Goal: Information Seeking & Learning: Find specific fact

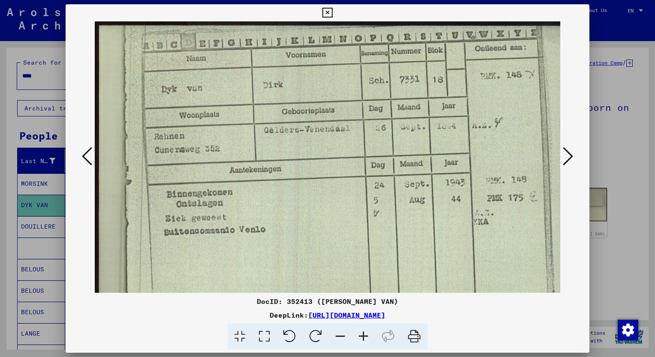
scroll to position [41, 0]
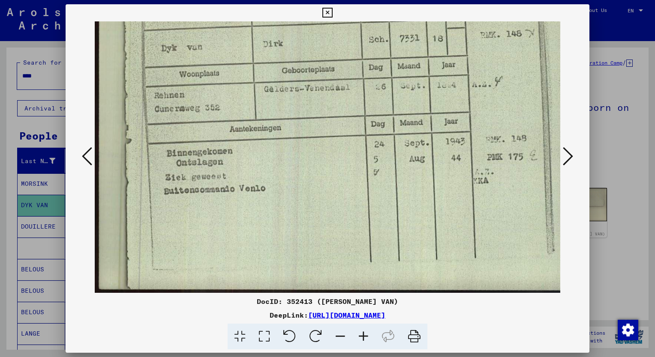
click at [44, 78] on div at bounding box center [327, 178] width 655 height 357
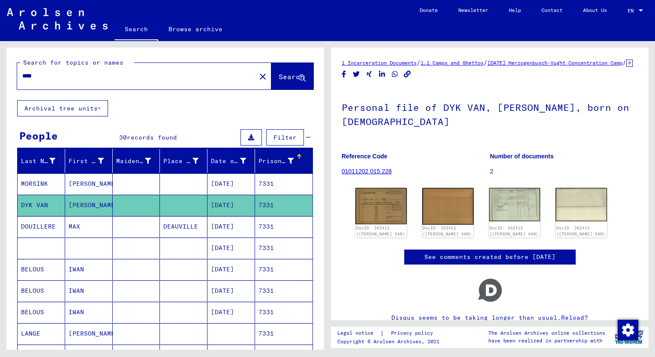
click at [41, 76] on input "****" at bounding box center [136, 76] width 228 height 9
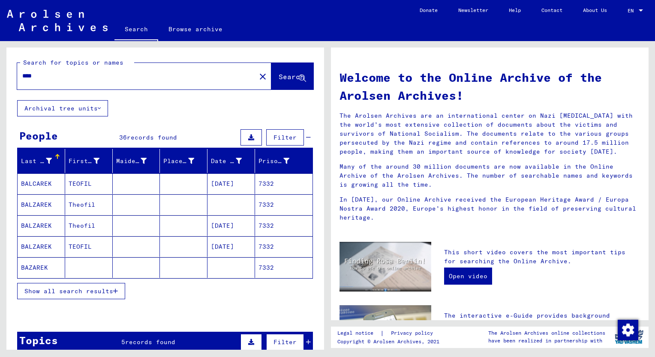
click at [99, 288] on span "Show all search results" at bounding box center [68, 292] width 89 height 8
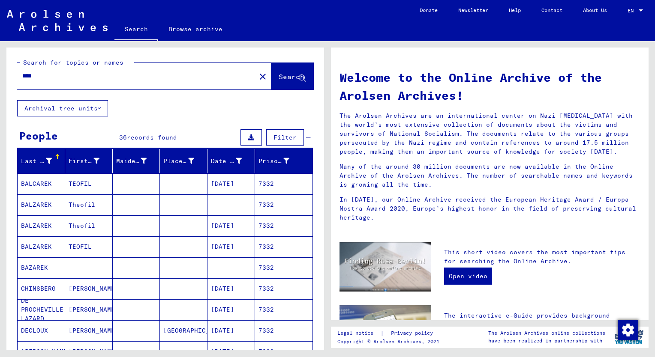
click at [259, 159] on div "Prisoner #" at bounding box center [273, 161] width 31 height 9
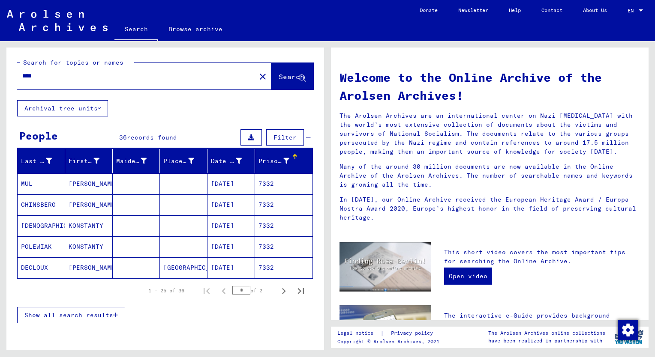
click at [81, 312] on span "Show all search results" at bounding box center [68, 316] width 89 height 8
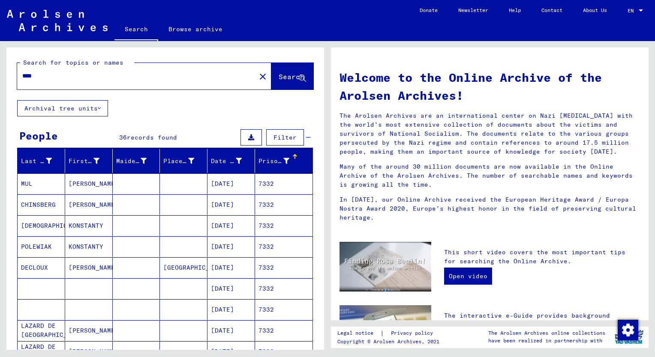
click at [82, 203] on mat-cell "[PERSON_NAME]" at bounding box center [89, 205] width 48 height 21
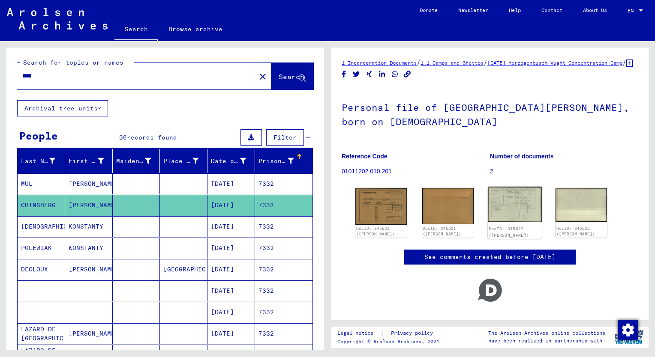
click at [517, 219] on img at bounding box center [515, 205] width 54 height 36
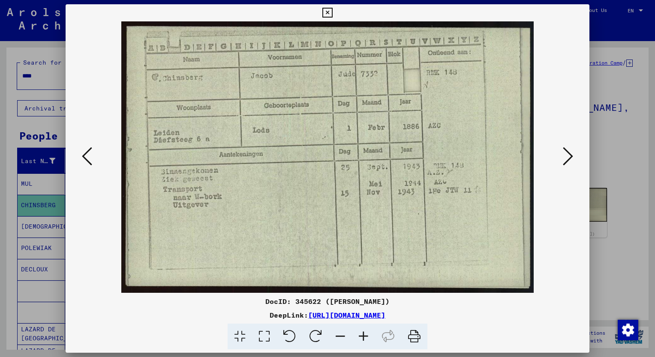
click at [41, 78] on div at bounding box center [327, 178] width 655 height 357
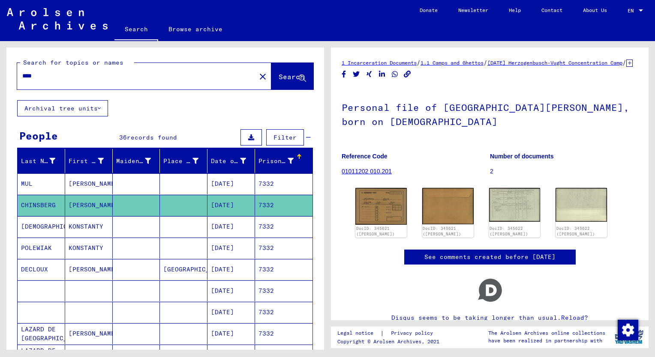
click at [41, 78] on input "****" at bounding box center [136, 76] width 228 height 9
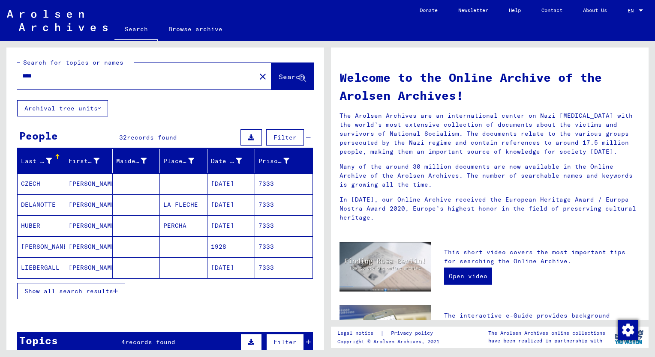
click at [60, 289] on span "Show all search results" at bounding box center [68, 292] width 89 height 8
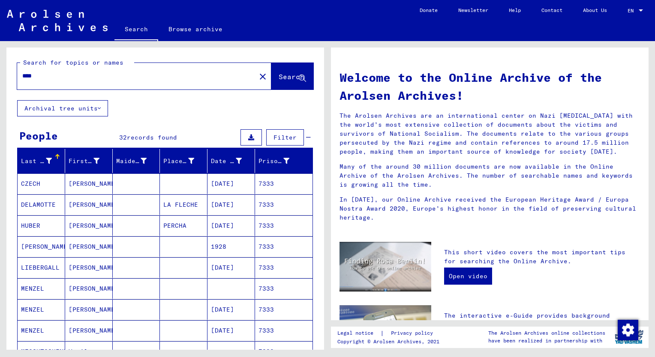
click at [262, 162] on div "Prisoner #" at bounding box center [273, 161] width 31 height 9
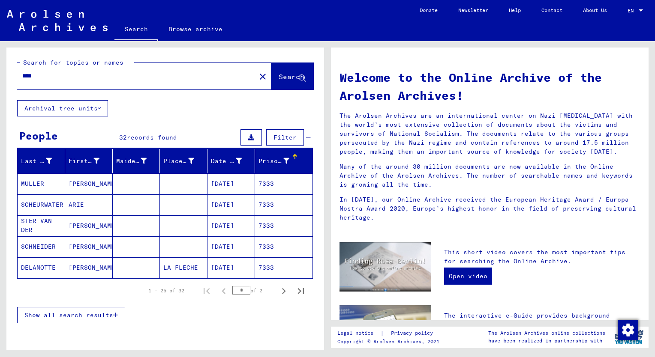
click at [85, 316] on span "Show all search results" at bounding box center [68, 316] width 89 height 8
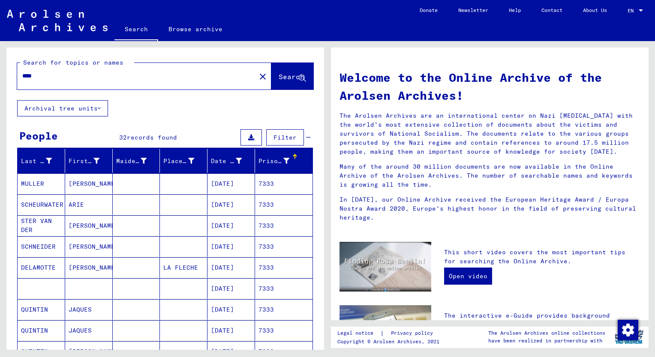
click at [82, 246] on mat-cell "[PERSON_NAME]" at bounding box center [89, 247] width 48 height 21
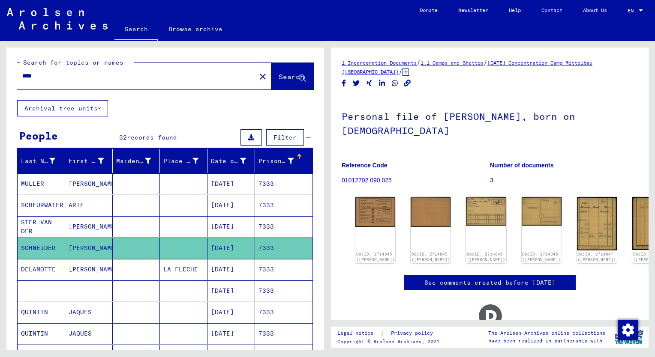
click at [86, 231] on mat-cell "[PERSON_NAME]" at bounding box center [89, 226] width 48 height 21
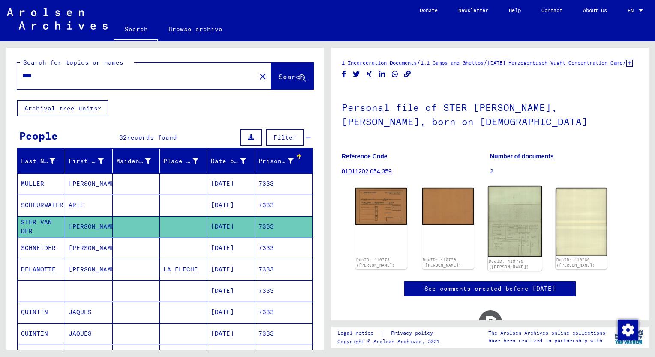
click at [522, 226] on img at bounding box center [515, 221] width 54 height 71
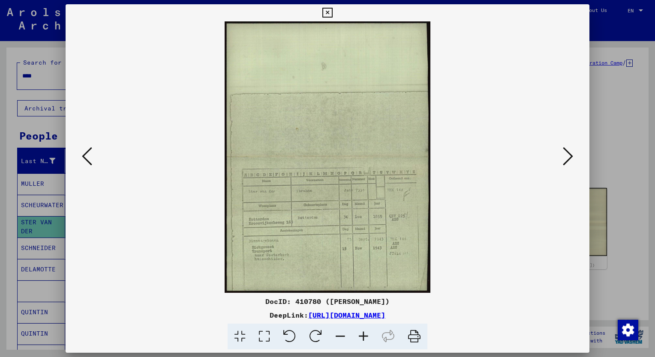
click at [364, 335] on icon at bounding box center [363, 337] width 23 height 26
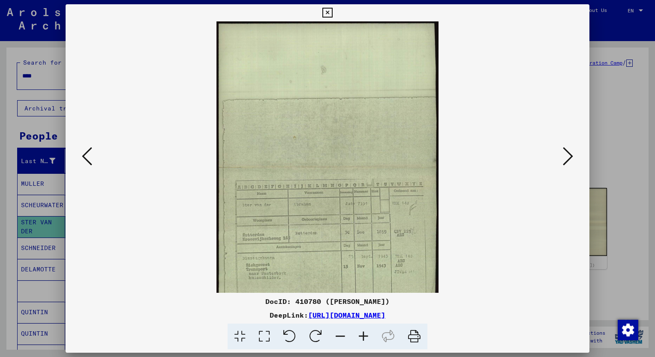
click at [364, 335] on icon at bounding box center [363, 337] width 23 height 26
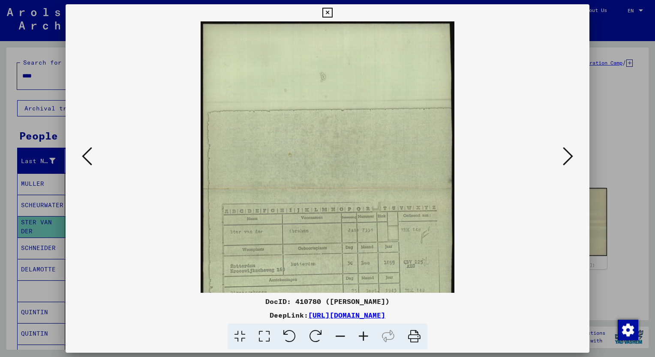
click at [364, 335] on icon at bounding box center [363, 337] width 23 height 26
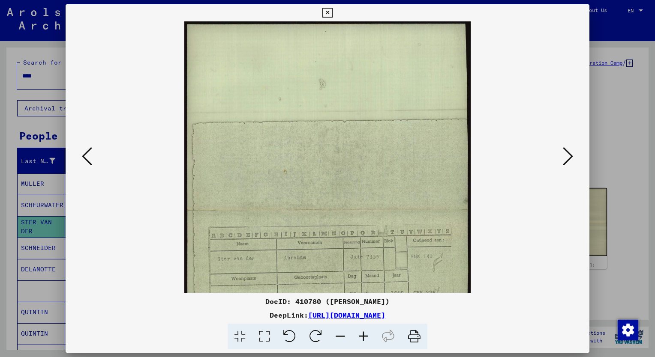
click at [364, 335] on icon at bounding box center [363, 337] width 23 height 26
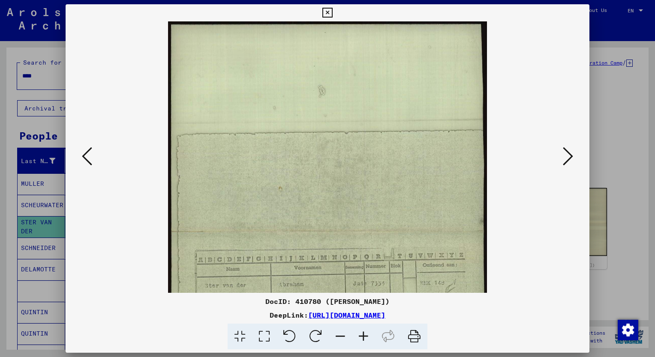
click at [364, 335] on icon at bounding box center [363, 337] width 23 height 26
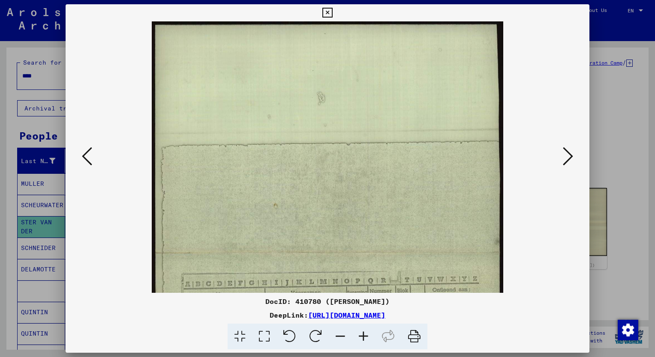
click at [364, 335] on icon at bounding box center [363, 337] width 23 height 26
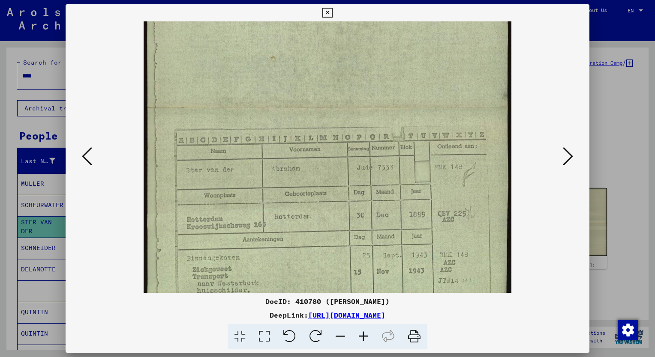
scroll to position [155, 0]
drag, startPoint x: 401, startPoint y: 280, endPoint x: 394, endPoint y: 129, distance: 151.0
click at [395, 129] on img at bounding box center [327, 109] width 367 height 486
click at [21, 133] on div at bounding box center [327, 178] width 655 height 357
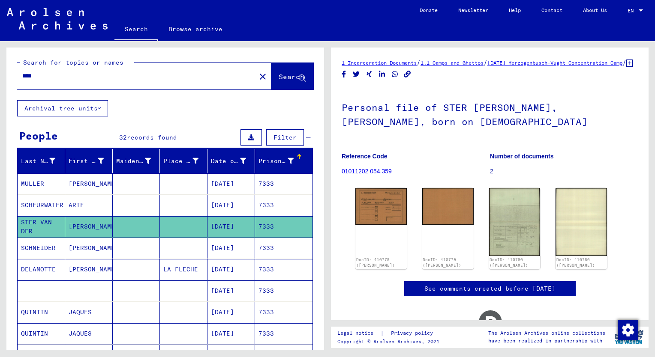
click at [43, 76] on input "****" at bounding box center [136, 76] width 228 height 9
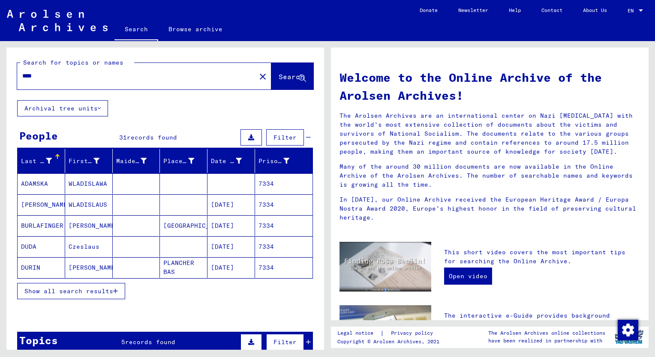
click at [94, 291] on span "Show all search results" at bounding box center [68, 292] width 89 height 8
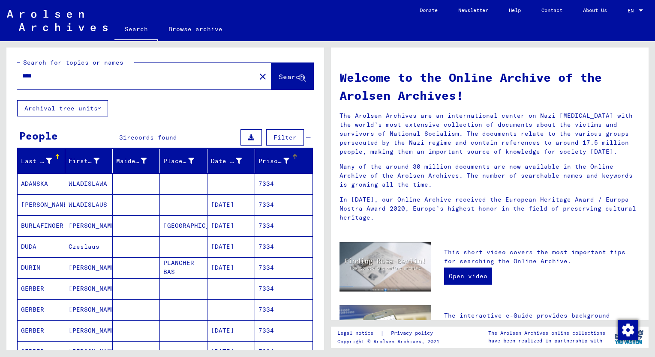
click at [259, 161] on div "Prisoner #" at bounding box center [273, 161] width 31 height 9
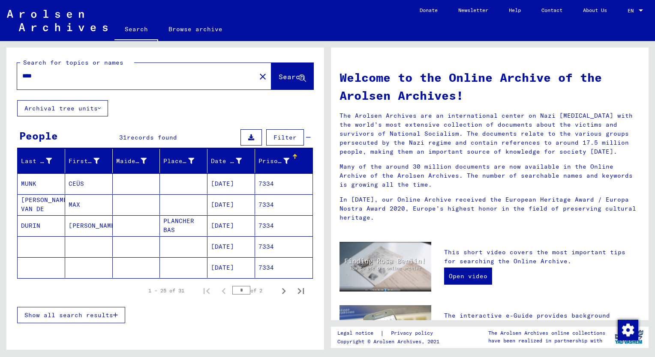
click at [93, 313] on span "Show all search results" at bounding box center [68, 316] width 89 height 8
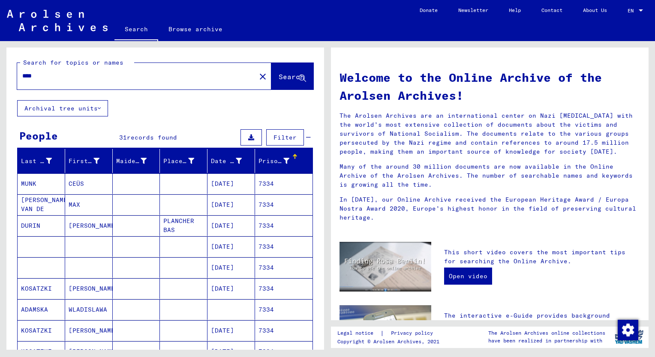
click at [72, 204] on mat-cell "MAX" at bounding box center [89, 205] width 48 height 21
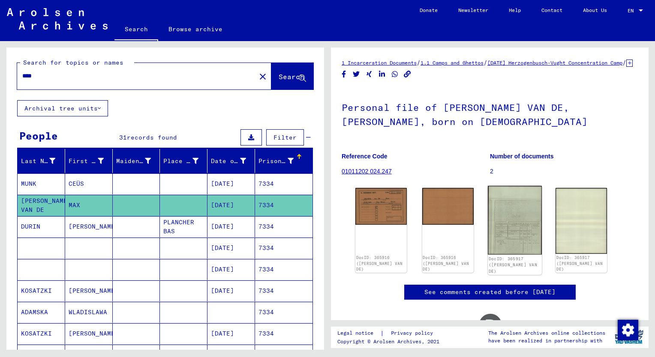
click at [509, 231] on img at bounding box center [515, 220] width 54 height 69
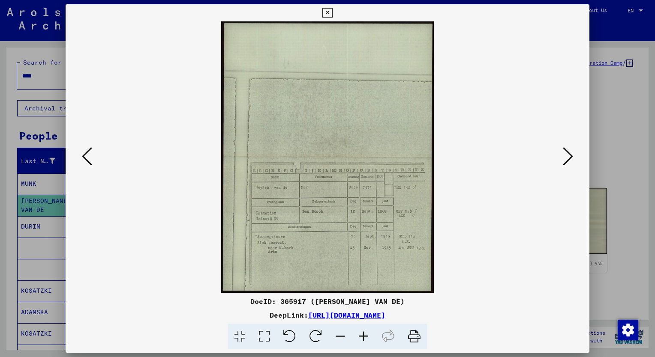
click at [364, 335] on icon at bounding box center [363, 337] width 23 height 26
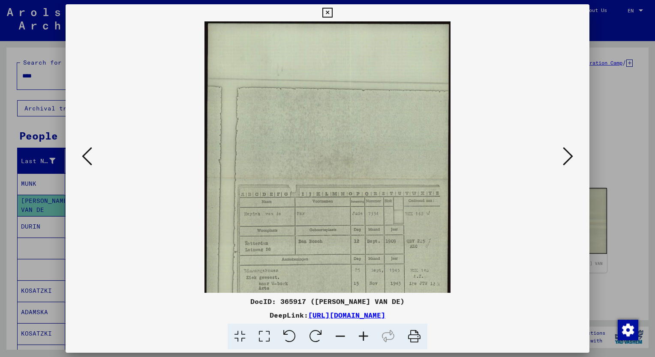
click at [364, 335] on icon at bounding box center [363, 337] width 23 height 26
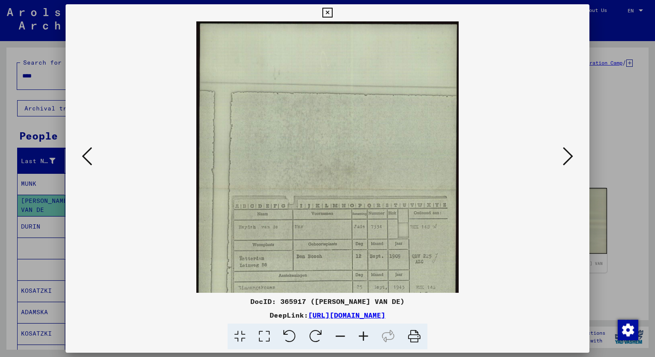
click at [364, 335] on icon at bounding box center [363, 337] width 23 height 26
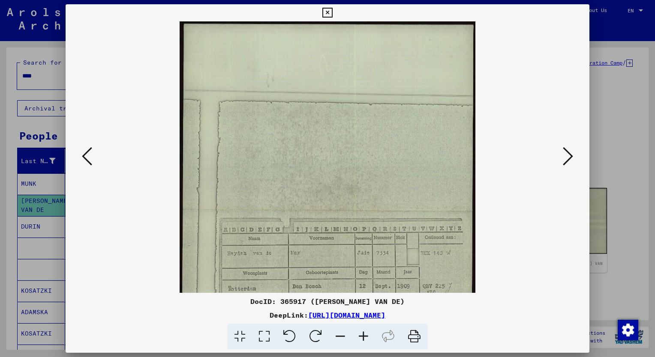
click at [364, 335] on icon at bounding box center [363, 337] width 23 height 26
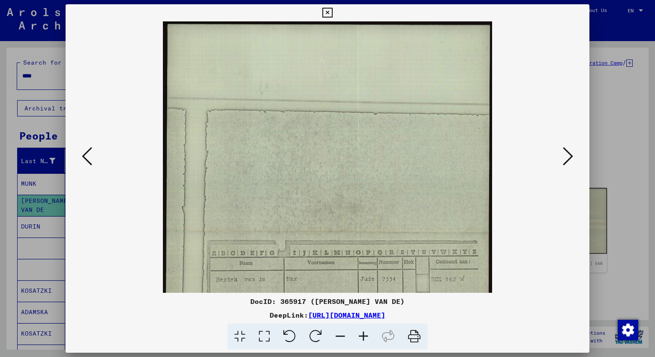
click at [364, 335] on icon at bounding box center [363, 337] width 23 height 26
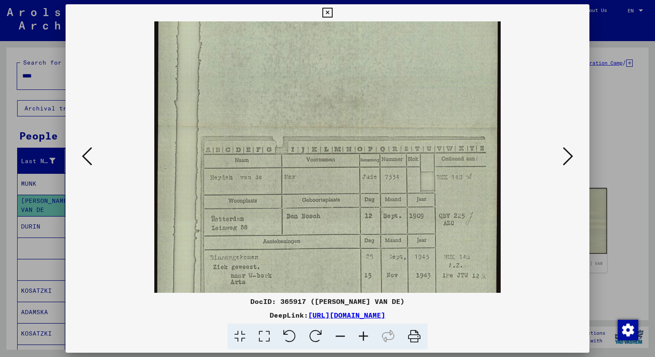
scroll to position [114, 0]
drag, startPoint x: 418, startPoint y: 232, endPoint x: 389, endPoint y: 130, distance: 106.1
click at [389, 130] on img at bounding box center [327, 129] width 346 height 443
click at [17, 129] on div at bounding box center [327, 178] width 655 height 357
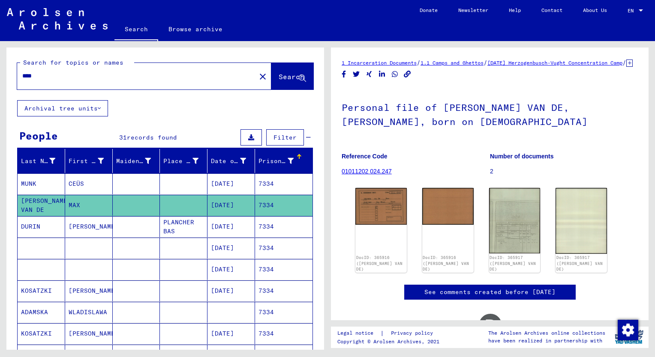
click at [45, 76] on input "****" at bounding box center [136, 76] width 228 height 9
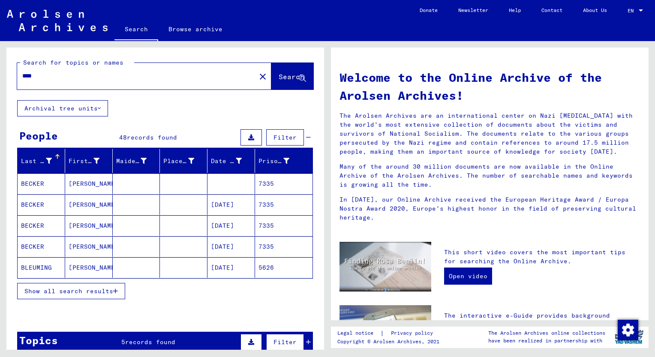
click at [47, 295] on button "Show all search results" at bounding box center [71, 291] width 108 height 16
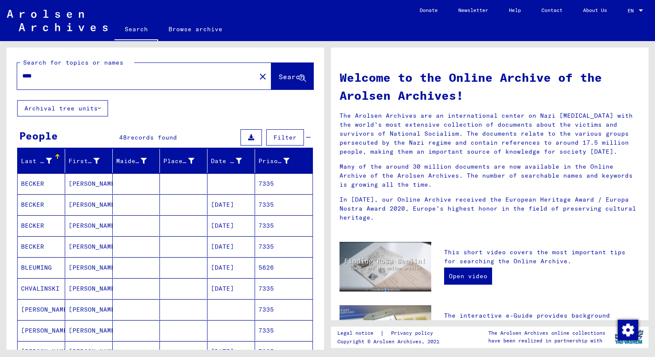
click at [258, 159] on div "Prisoner #" at bounding box center [273, 161] width 31 height 9
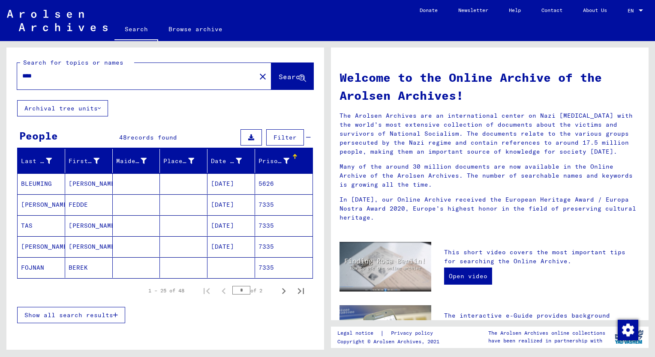
click at [66, 316] on span "Show all search results" at bounding box center [68, 316] width 89 height 8
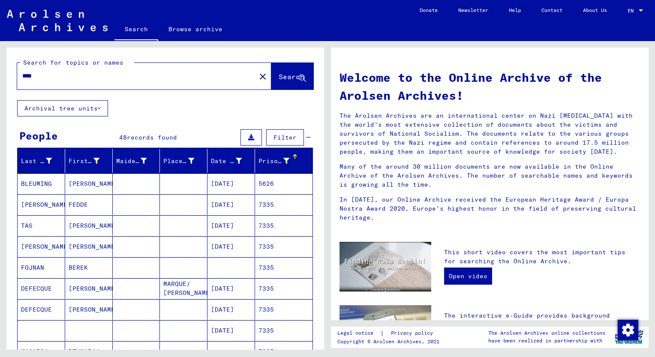
click at [78, 247] on mat-cell "[PERSON_NAME]" at bounding box center [89, 247] width 48 height 21
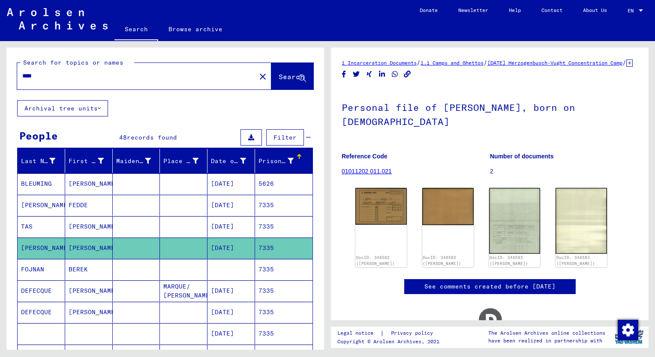
click at [83, 234] on mat-cell "[PERSON_NAME]" at bounding box center [89, 226] width 48 height 21
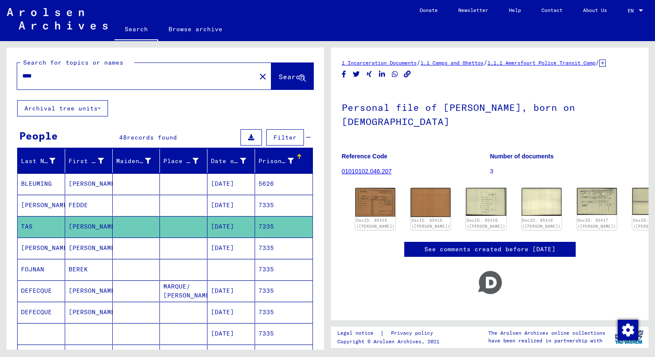
click at [82, 251] on mat-cell "[PERSON_NAME]" at bounding box center [89, 248] width 48 height 21
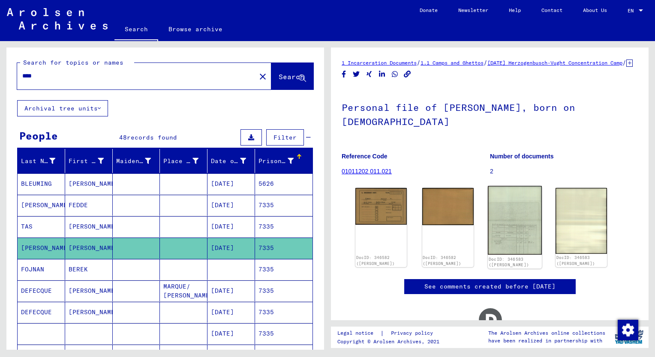
click at [509, 246] on img at bounding box center [515, 220] width 54 height 69
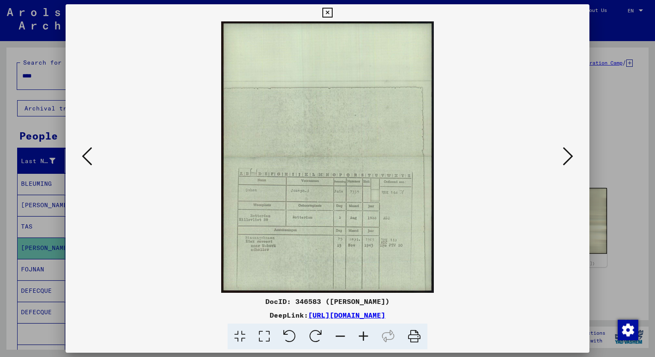
click at [364, 335] on icon at bounding box center [363, 337] width 23 height 26
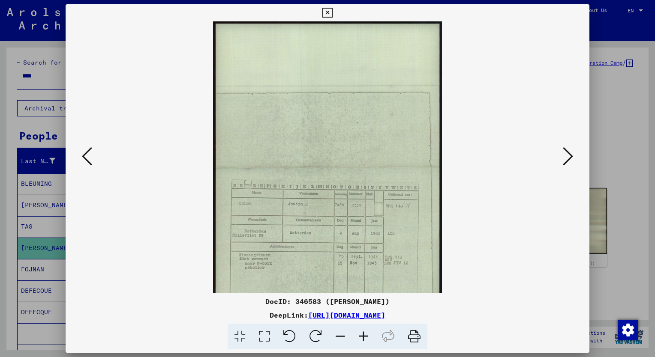
click at [364, 335] on icon at bounding box center [363, 337] width 23 height 26
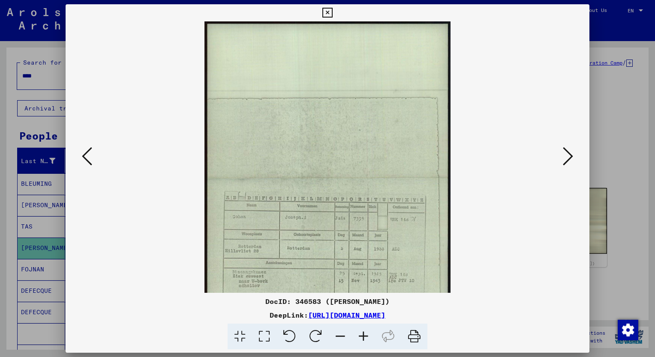
click at [364, 335] on icon at bounding box center [363, 337] width 23 height 26
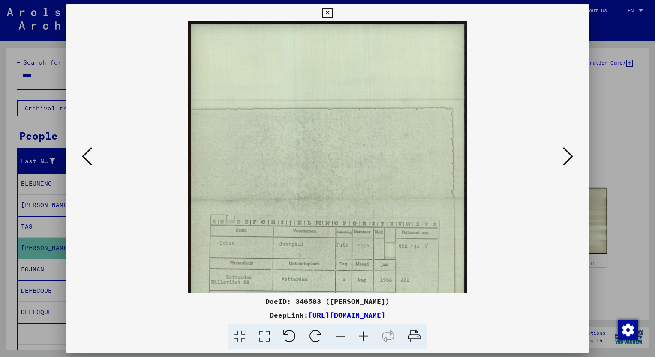
click at [364, 335] on icon at bounding box center [363, 337] width 23 height 26
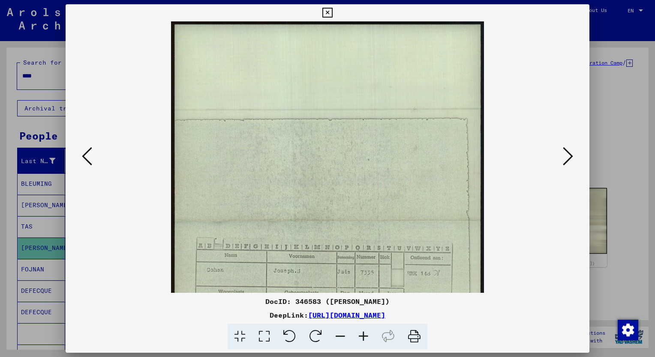
click at [364, 335] on icon at bounding box center [363, 337] width 23 height 26
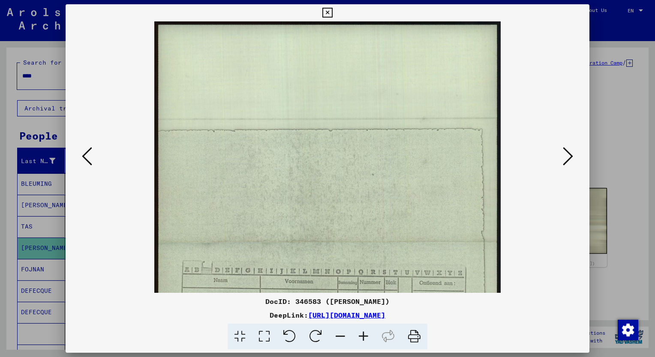
click at [364, 335] on icon at bounding box center [363, 337] width 23 height 26
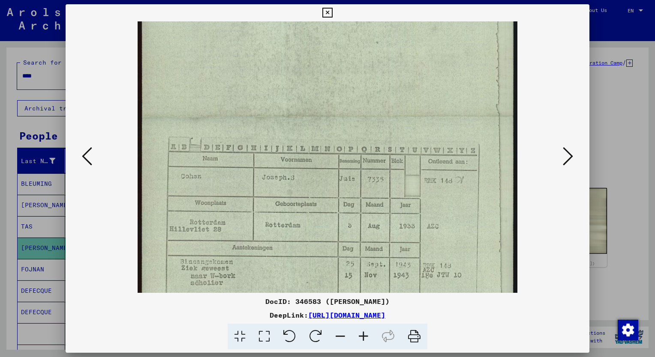
drag, startPoint x: 424, startPoint y: 232, endPoint x: 418, endPoint y: 88, distance: 143.7
click at [418, 88] on img at bounding box center [328, 117] width 380 height 486
click at [13, 138] on div at bounding box center [327, 178] width 655 height 357
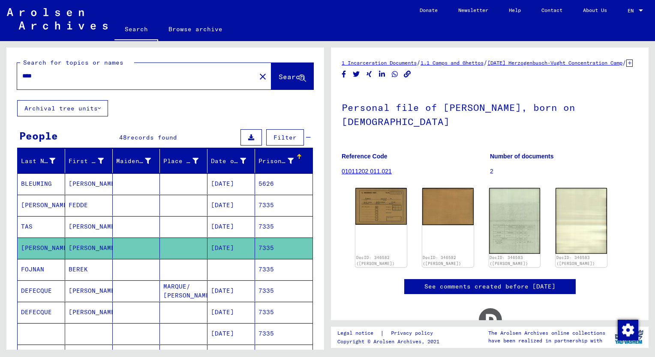
click at [40, 78] on input "****" at bounding box center [136, 76] width 228 height 9
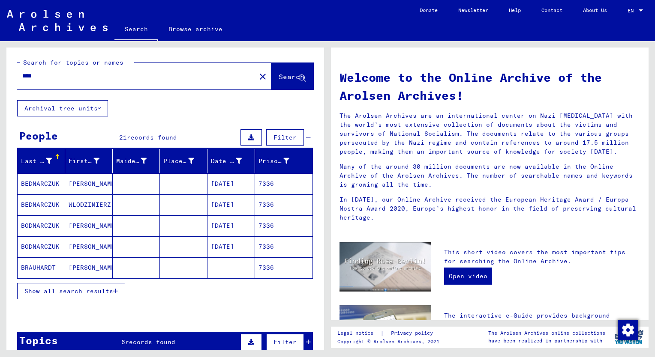
click at [50, 291] on span "Show all search results" at bounding box center [68, 292] width 89 height 8
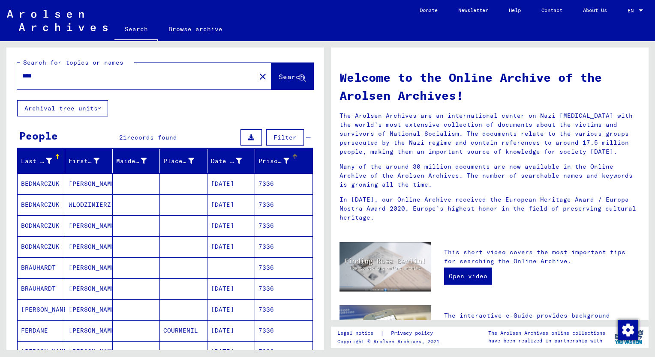
click at [258, 159] on div "Prisoner #" at bounding box center [273, 161] width 31 height 9
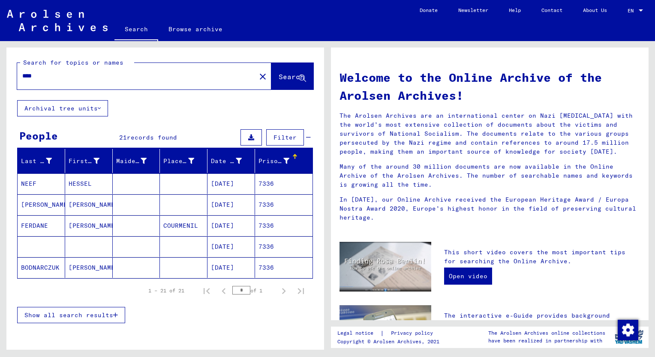
click at [49, 315] on span "Show all search results" at bounding box center [68, 316] width 89 height 8
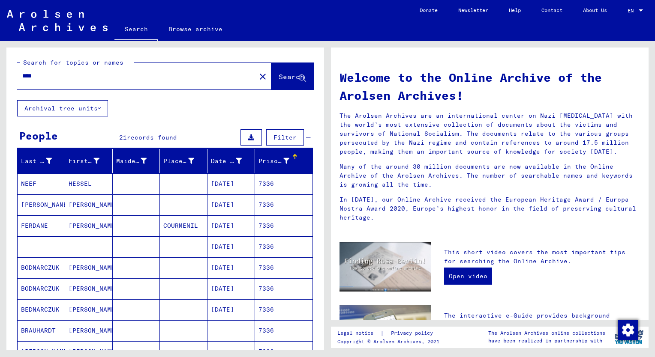
click at [76, 207] on mat-cell "[PERSON_NAME]" at bounding box center [89, 205] width 48 height 21
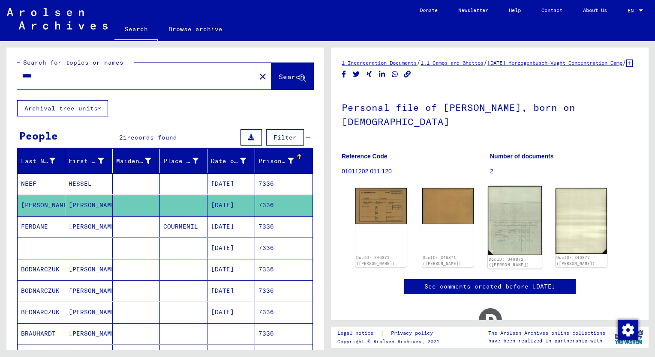
click at [513, 243] on img at bounding box center [515, 220] width 54 height 69
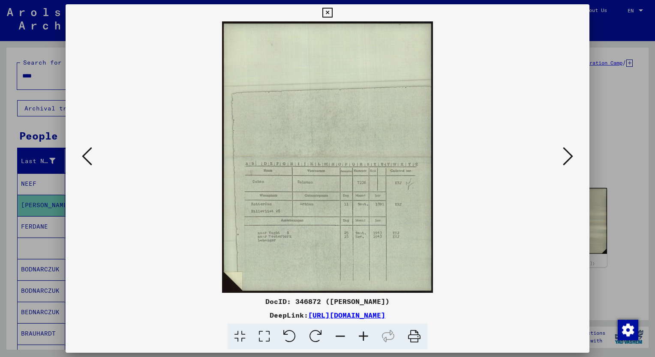
click at [363, 334] on icon at bounding box center [363, 337] width 23 height 26
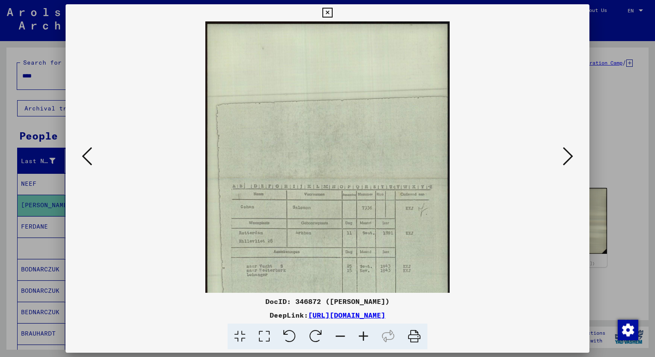
click at [363, 334] on icon at bounding box center [363, 337] width 23 height 26
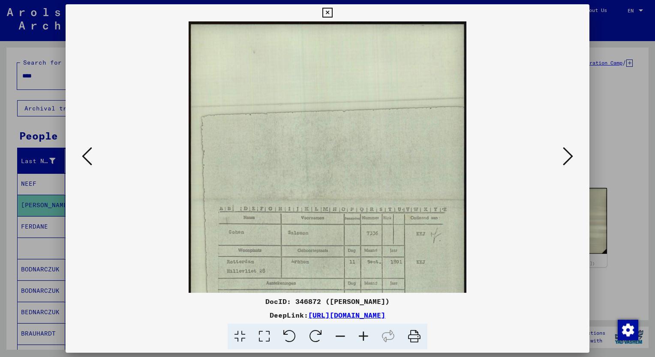
click at [363, 334] on icon at bounding box center [363, 337] width 23 height 26
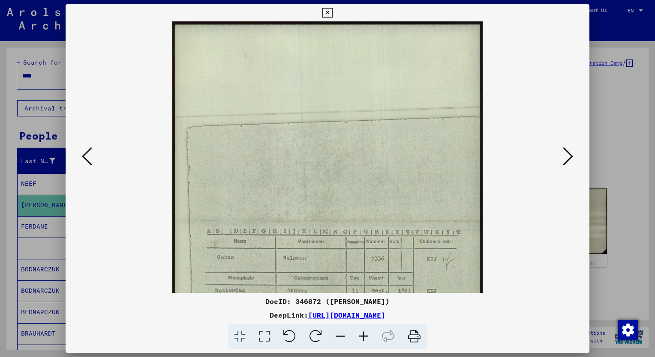
click at [363, 334] on icon at bounding box center [363, 337] width 23 height 26
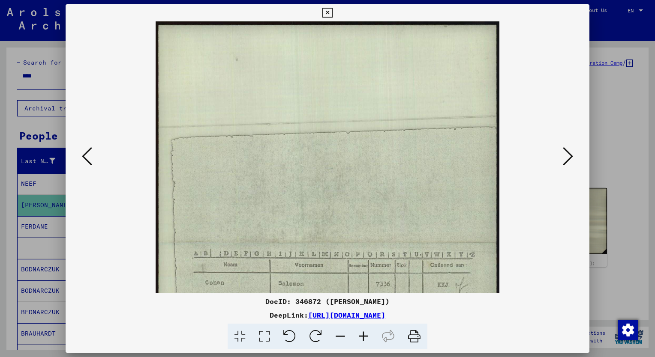
click at [363, 334] on icon at bounding box center [363, 337] width 23 height 26
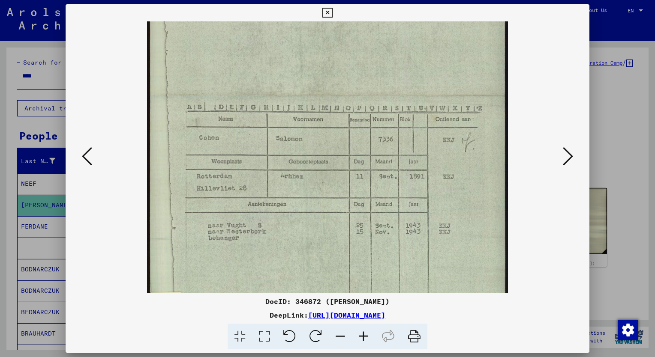
drag, startPoint x: 438, startPoint y: 195, endPoint x: 440, endPoint y: 77, distance: 117.9
click at [440, 77] on img at bounding box center [327, 96] width 360 height 465
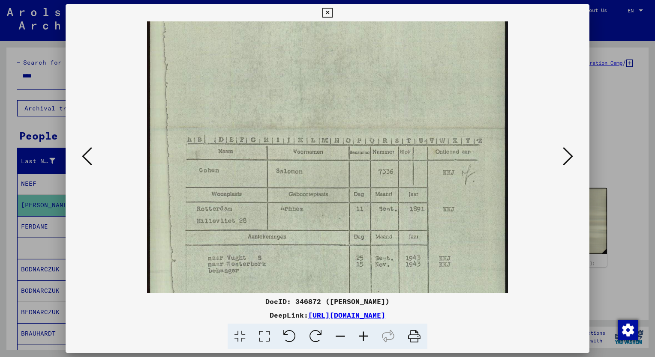
scroll to position [123, 0]
drag, startPoint x: 439, startPoint y: 164, endPoint x: 435, endPoint y: 201, distance: 37.1
click at [435, 201] on img at bounding box center [327, 130] width 360 height 465
click at [12, 123] on div at bounding box center [327, 178] width 655 height 357
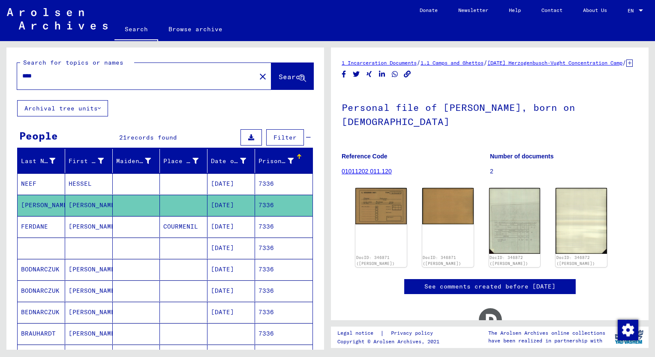
click at [46, 75] on input "****" at bounding box center [136, 76] width 228 height 9
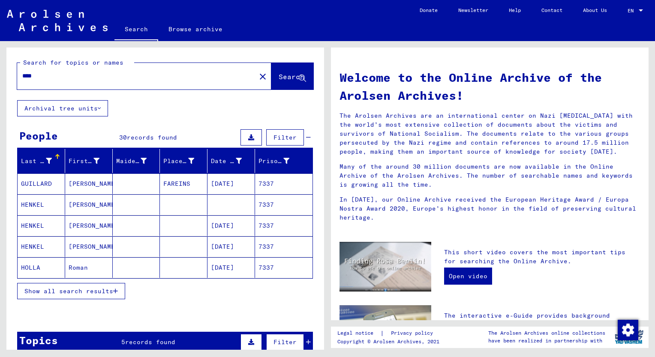
click at [58, 285] on button "Show all search results" at bounding box center [71, 291] width 108 height 16
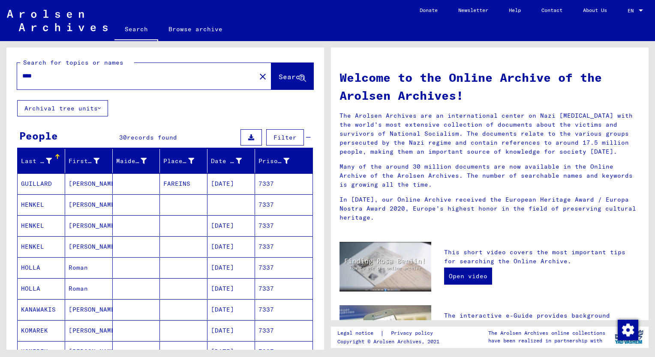
click at [274, 157] on div "Prisoner #" at bounding box center [273, 161] width 31 height 9
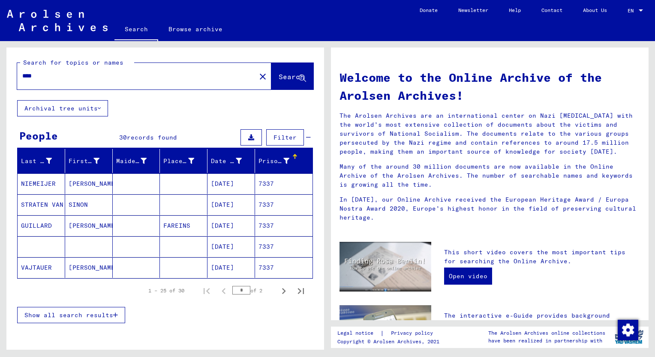
click at [61, 318] on button "Show all search results" at bounding box center [71, 315] width 108 height 16
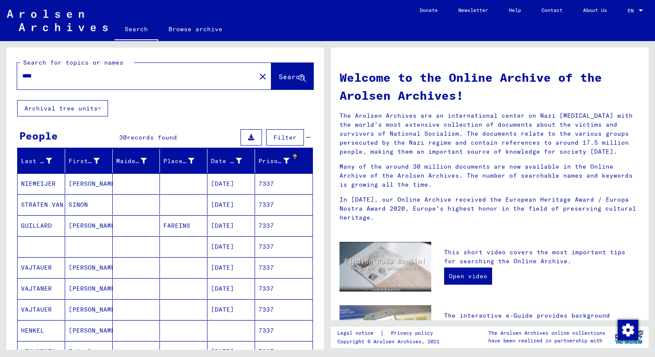
click at [75, 203] on mat-cell "SINON" at bounding box center [89, 205] width 48 height 21
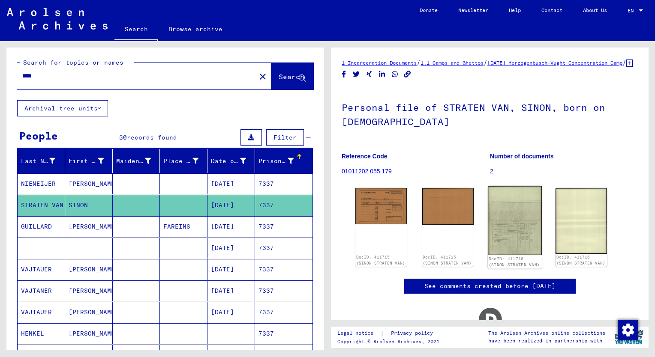
click at [507, 232] on img at bounding box center [515, 220] width 54 height 69
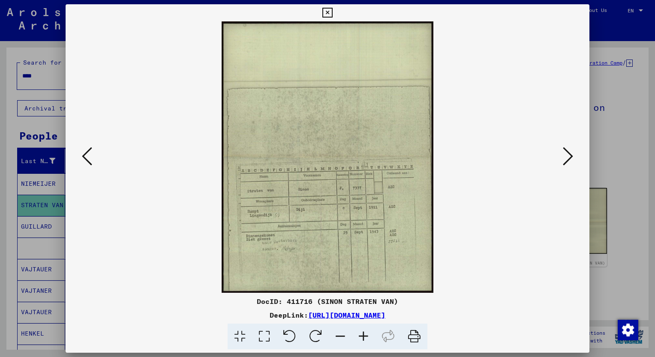
click at [360, 339] on icon at bounding box center [363, 337] width 23 height 26
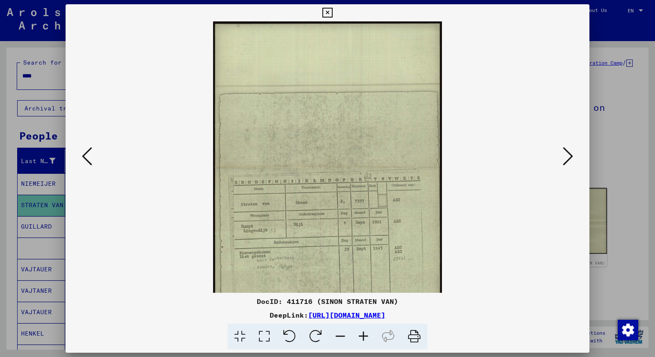
click at [360, 339] on icon at bounding box center [363, 337] width 23 height 26
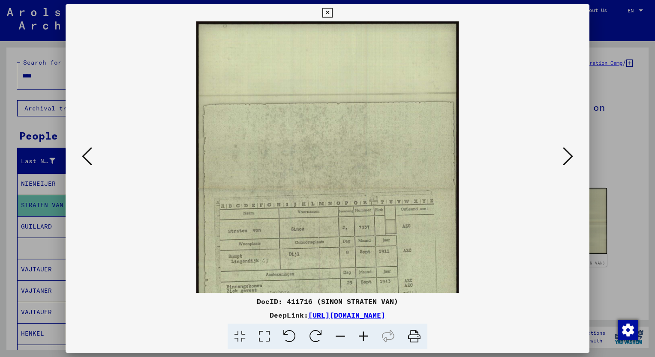
click at [360, 339] on icon at bounding box center [363, 337] width 23 height 26
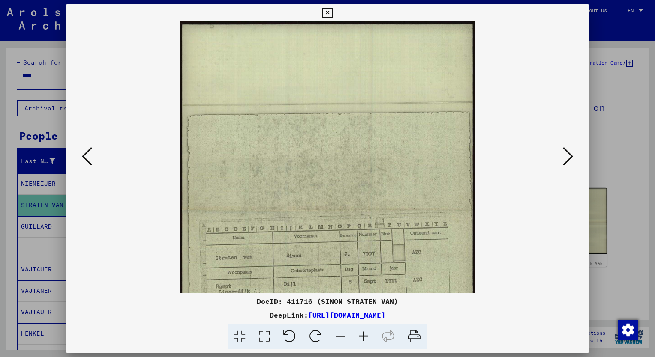
click at [360, 339] on icon at bounding box center [363, 337] width 23 height 26
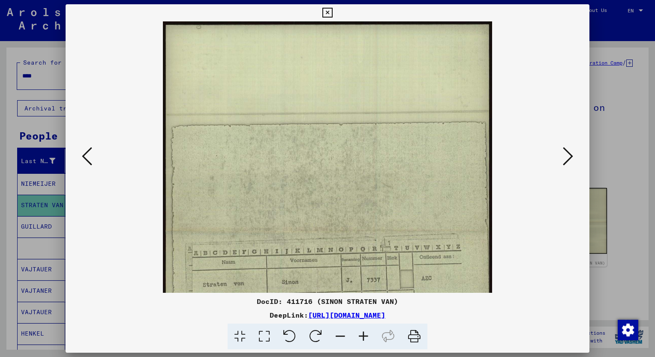
click at [360, 339] on icon at bounding box center [363, 337] width 23 height 26
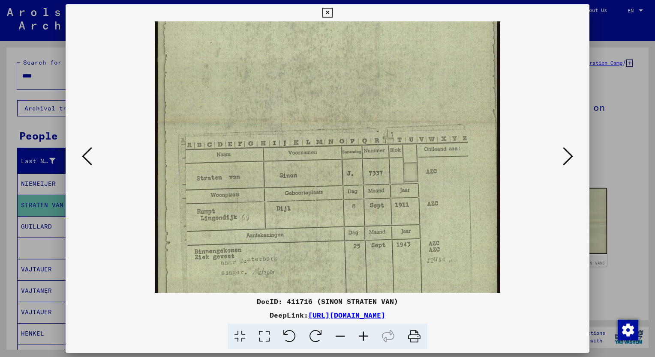
scroll to position [118, 0]
drag, startPoint x: 429, startPoint y: 164, endPoint x: 435, endPoint y: 138, distance: 26.2
click at [435, 138] on img at bounding box center [327, 124] width 345 height 443
click at [14, 131] on div at bounding box center [327, 178] width 655 height 357
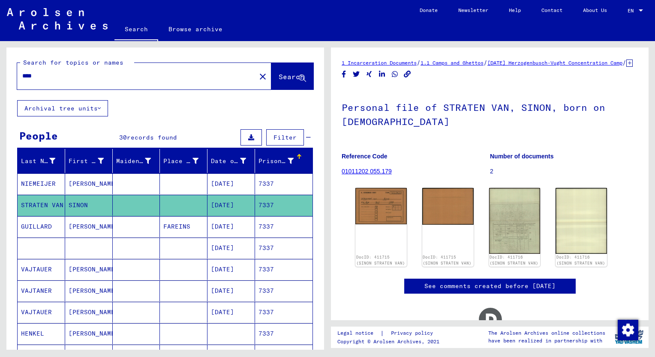
click at [40, 78] on input "****" at bounding box center [136, 76] width 228 height 9
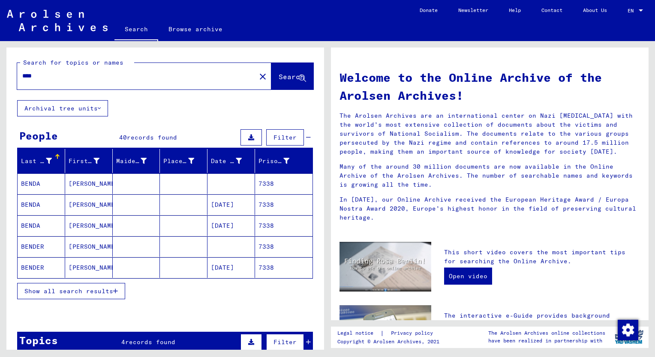
click at [91, 288] on span "Show all search results" at bounding box center [68, 292] width 89 height 8
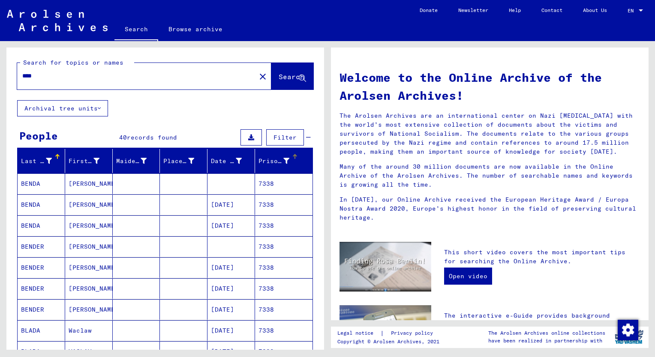
click at [259, 159] on div "Prisoner #" at bounding box center [273, 161] width 31 height 9
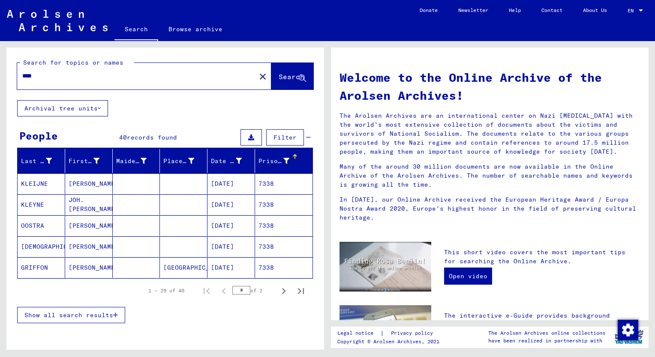
click at [80, 314] on span "Show all search results" at bounding box center [68, 316] width 89 height 8
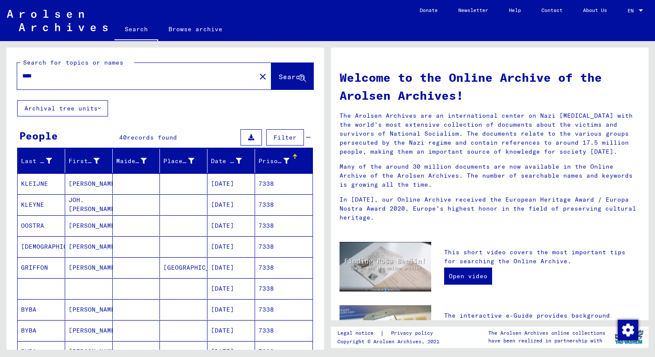
click at [84, 246] on mat-cell "[PERSON_NAME]" at bounding box center [89, 247] width 48 height 21
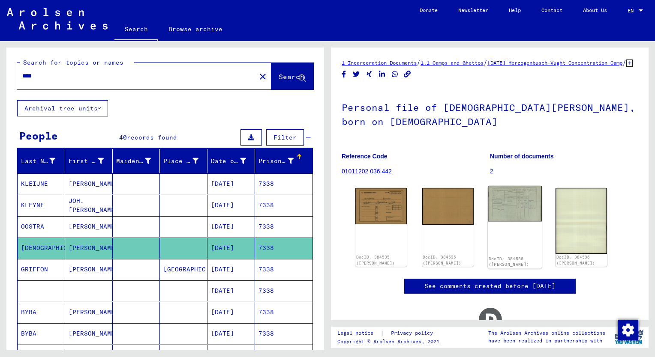
click at [516, 213] on img at bounding box center [515, 204] width 54 height 36
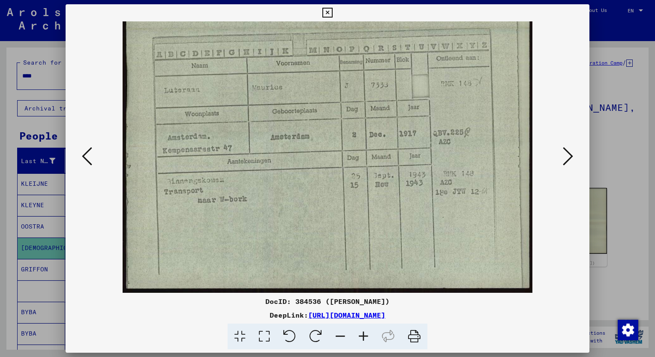
click at [365, 334] on icon at bounding box center [363, 337] width 23 height 26
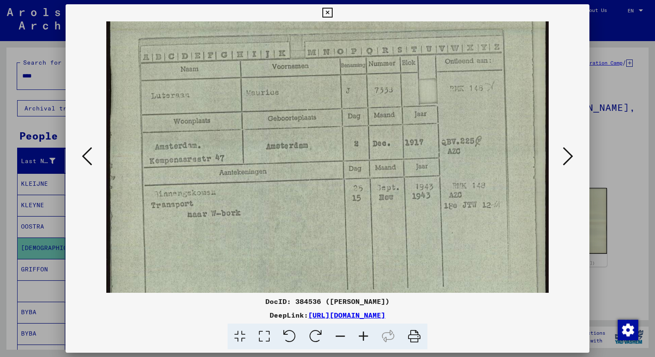
click at [365, 334] on icon at bounding box center [363, 337] width 23 height 26
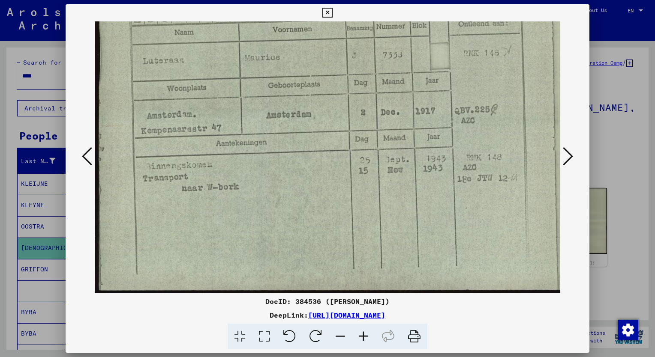
drag, startPoint x: 394, startPoint y: 257, endPoint x: 396, endPoint y: 210, distance: 46.7
click at [396, 210] on img at bounding box center [332, 138] width 475 height 315
click at [39, 80] on div at bounding box center [327, 178] width 655 height 357
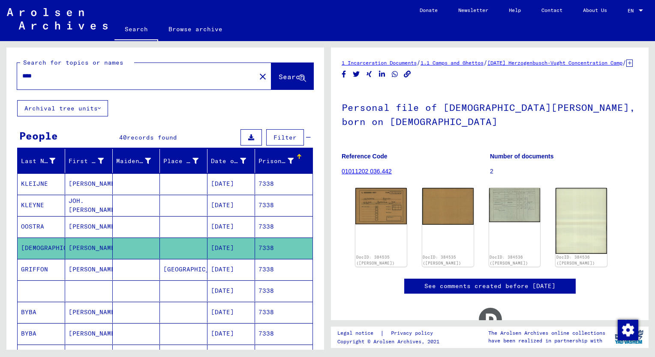
click at [39, 77] on input "****" at bounding box center [136, 76] width 228 height 9
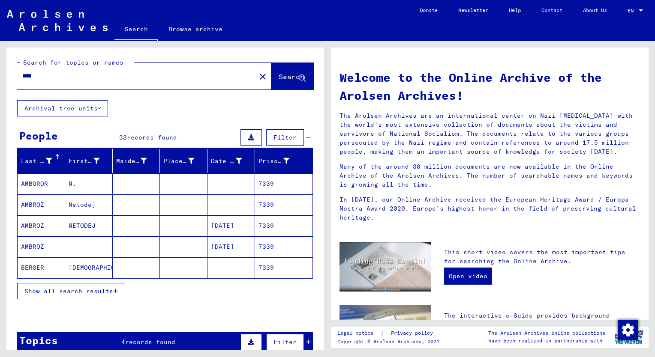
click at [74, 291] on span "Show all search results" at bounding box center [68, 292] width 89 height 8
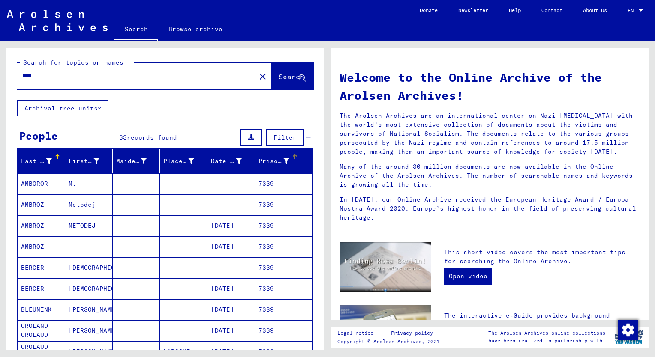
click at [261, 160] on div "Prisoner #" at bounding box center [273, 161] width 31 height 9
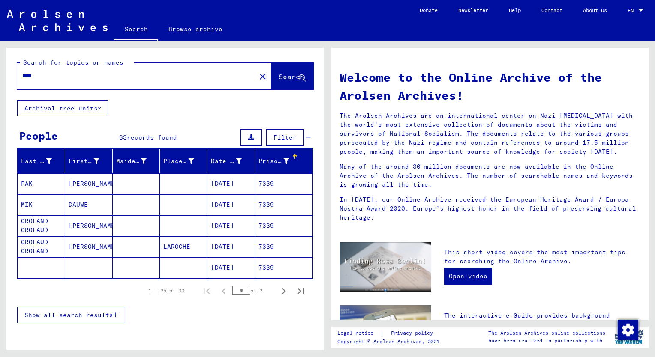
click at [77, 313] on span "Show all search results" at bounding box center [68, 316] width 89 height 8
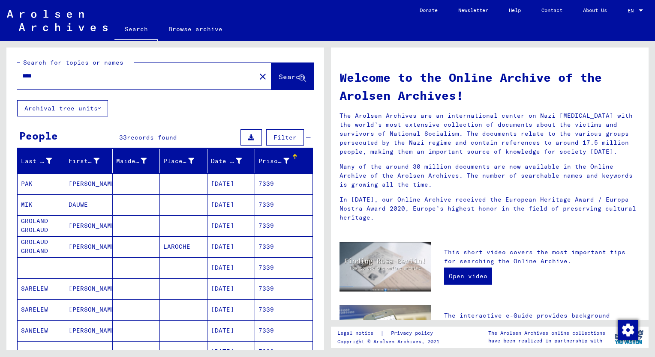
click at [79, 227] on mat-cell "[PERSON_NAME]" at bounding box center [89, 226] width 48 height 21
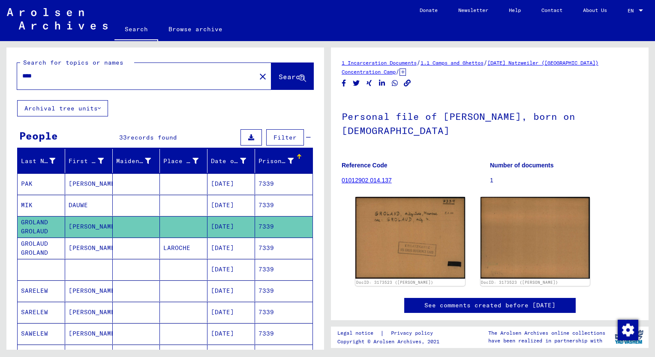
click at [77, 209] on mat-cell "DAUWE" at bounding box center [89, 205] width 48 height 21
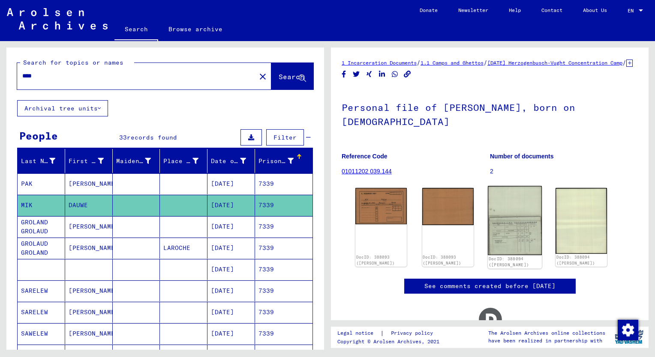
click at [511, 227] on img at bounding box center [515, 220] width 54 height 69
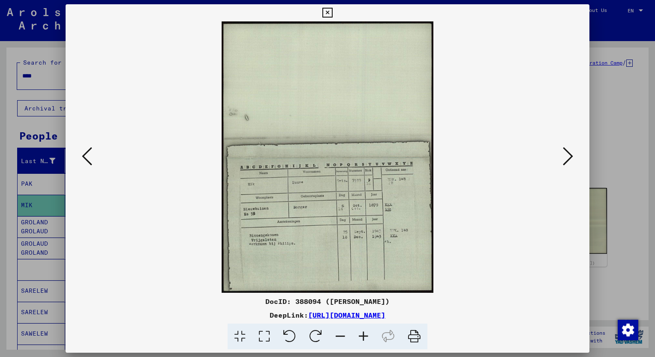
click at [360, 336] on icon at bounding box center [363, 337] width 23 height 26
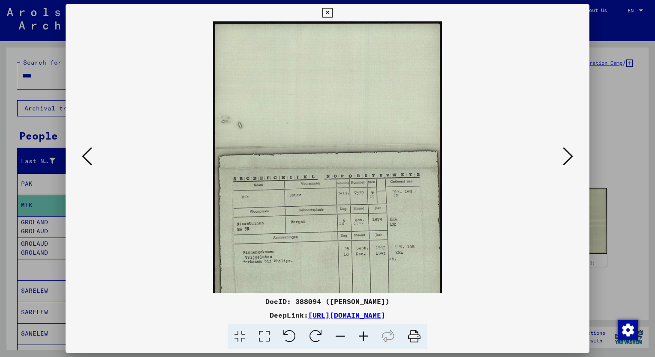
click at [360, 336] on icon at bounding box center [363, 337] width 23 height 26
click at [361, 336] on icon at bounding box center [363, 337] width 23 height 26
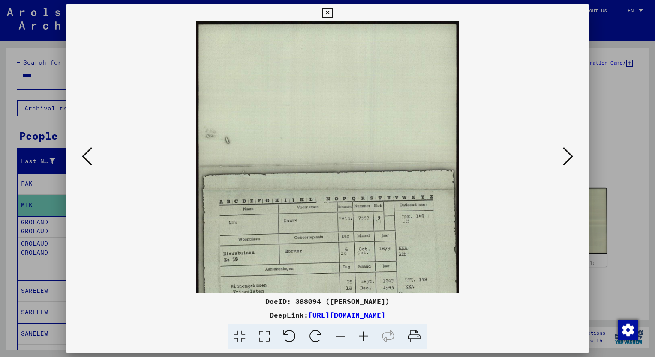
click at [361, 336] on icon at bounding box center [363, 337] width 23 height 26
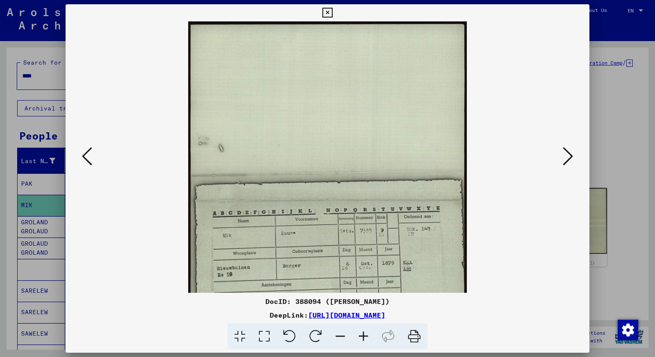
click at [361, 336] on icon at bounding box center [363, 337] width 23 height 26
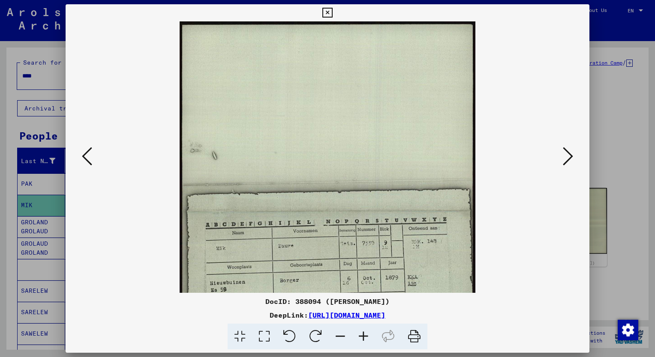
click at [361, 336] on icon at bounding box center [363, 337] width 23 height 26
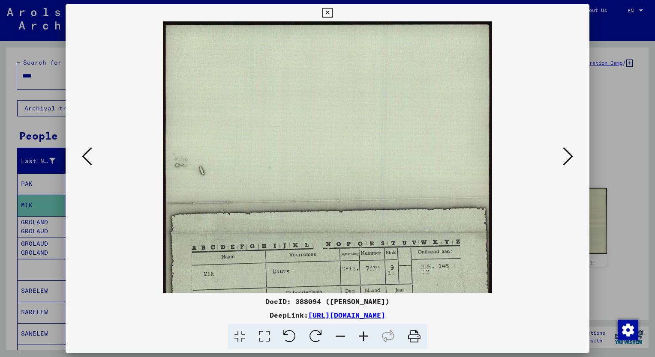
click at [361, 336] on icon at bounding box center [363, 337] width 23 height 26
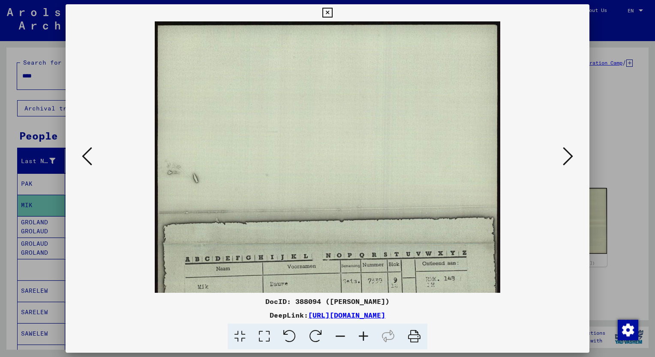
click at [361, 336] on icon at bounding box center [363, 337] width 23 height 26
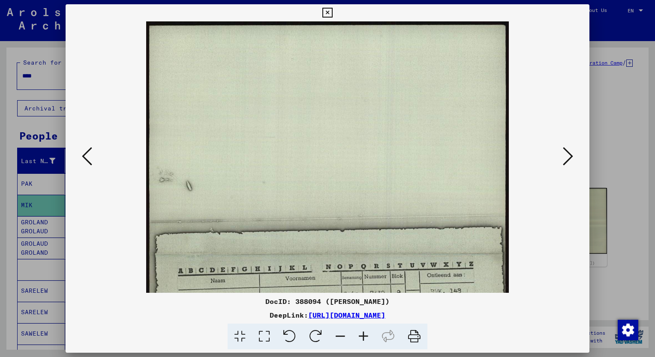
click at [361, 336] on icon at bounding box center [363, 337] width 23 height 26
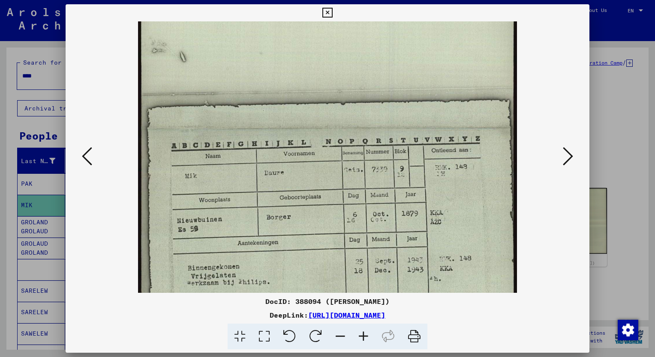
scroll to position [136, 0]
drag, startPoint x: 439, startPoint y: 263, endPoint x: 417, endPoint y: 130, distance: 134.8
click at [417, 130] on img at bounding box center [327, 129] width 379 height 486
click at [9, 177] on div at bounding box center [327, 178] width 655 height 357
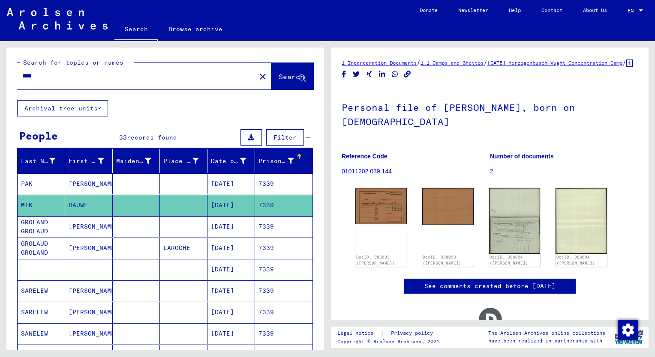
click at [40, 81] on div "****" at bounding box center [134, 75] width 234 height 19
click at [41, 78] on input "****" at bounding box center [136, 76] width 228 height 9
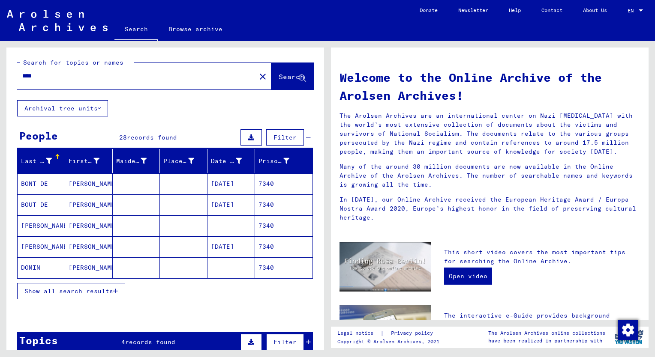
click at [86, 290] on span "Show all search results" at bounding box center [68, 292] width 89 height 8
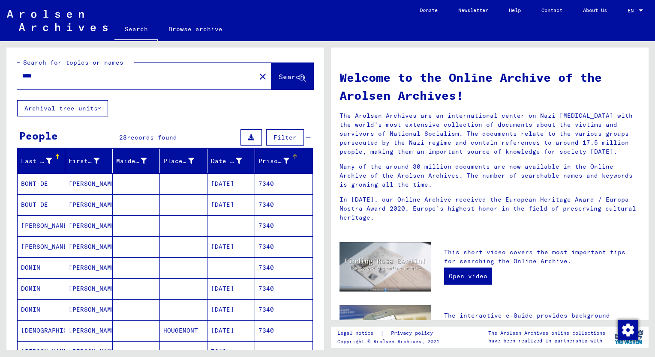
click at [262, 163] on div "Prisoner #" at bounding box center [273, 161] width 31 height 9
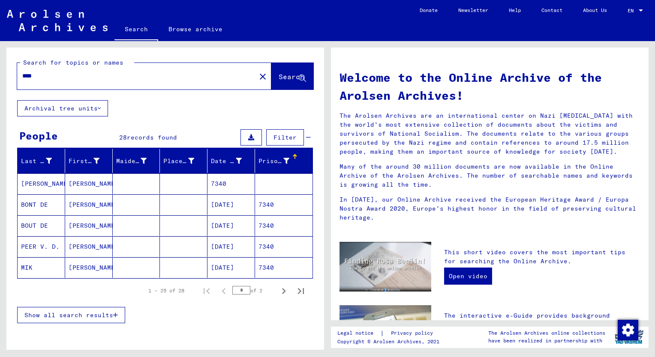
click at [85, 315] on span "Show all search results" at bounding box center [68, 316] width 89 height 8
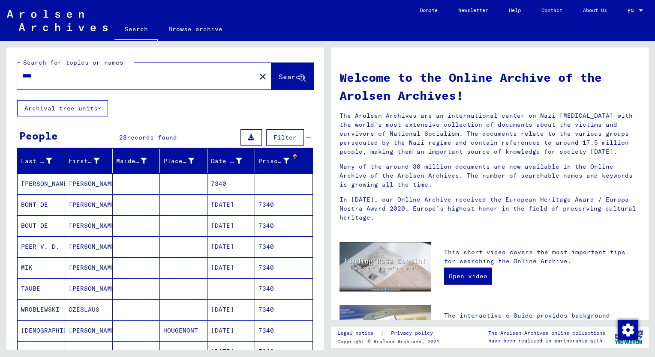
click at [88, 270] on mat-cell "[PERSON_NAME]" at bounding box center [89, 268] width 48 height 21
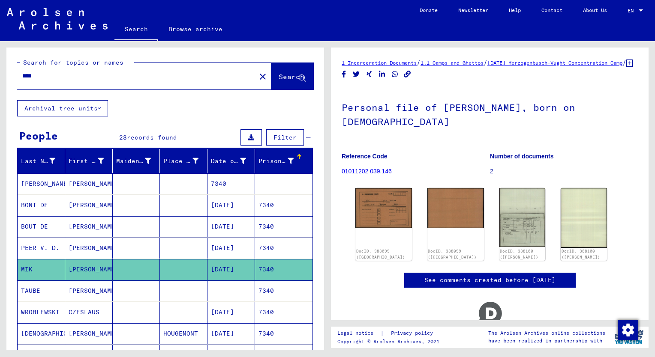
click at [86, 249] on mat-cell "[PERSON_NAME]" at bounding box center [89, 248] width 48 height 21
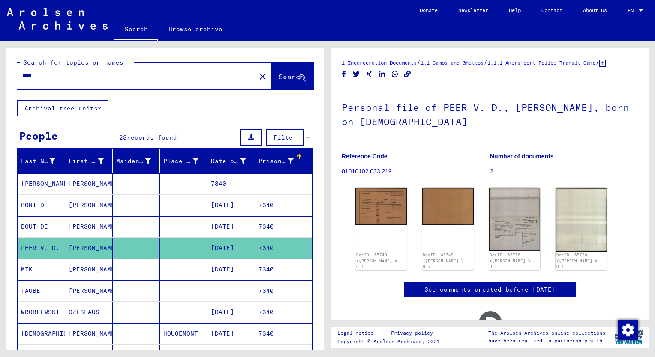
click at [90, 270] on mat-cell "[PERSON_NAME]" at bounding box center [89, 269] width 48 height 21
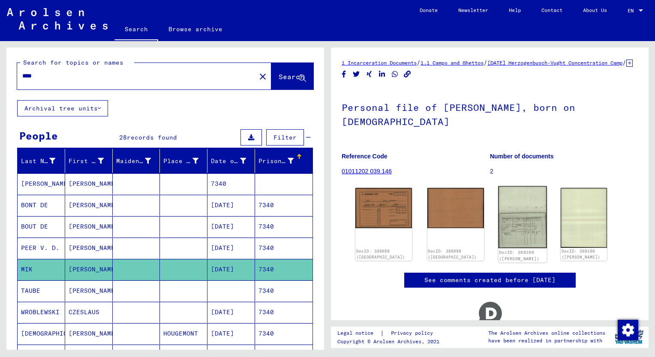
click at [511, 222] on img at bounding box center [522, 217] width 48 height 62
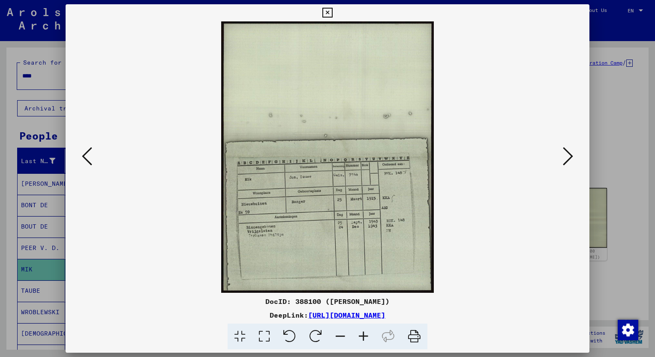
click at [511, 222] on img at bounding box center [327, 157] width 465 height 272
click at [365, 337] on icon at bounding box center [363, 337] width 23 height 26
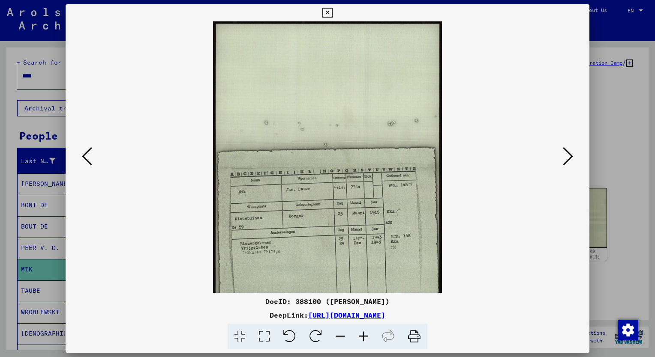
click at [365, 337] on icon at bounding box center [363, 337] width 23 height 26
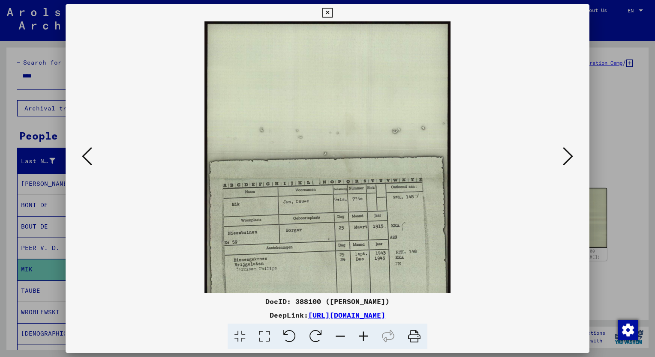
click at [365, 337] on icon at bounding box center [363, 337] width 23 height 26
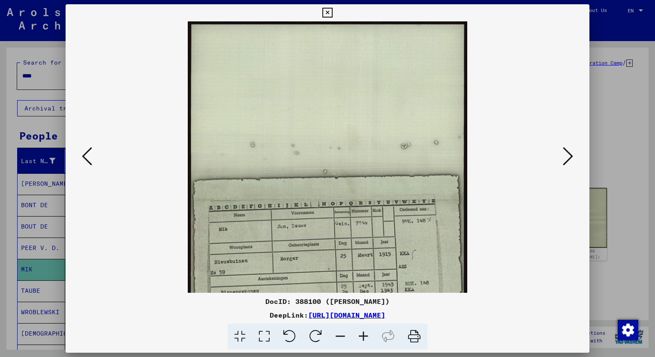
click at [365, 337] on icon at bounding box center [363, 337] width 23 height 26
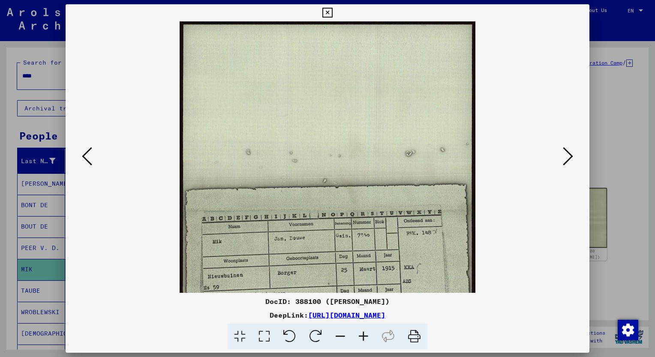
click at [365, 337] on icon at bounding box center [363, 337] width 23 height 26
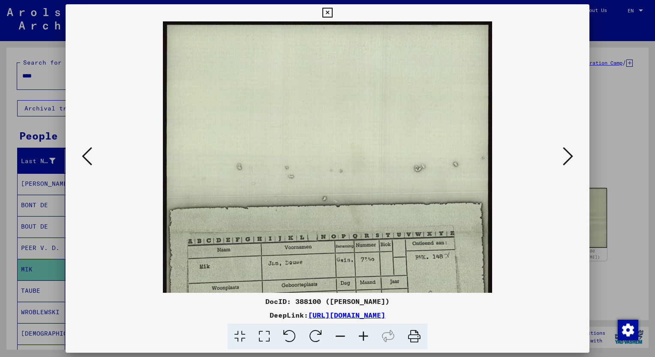
click at [365, 337] on icon at bounding box center [363, 337] width 23 height 26
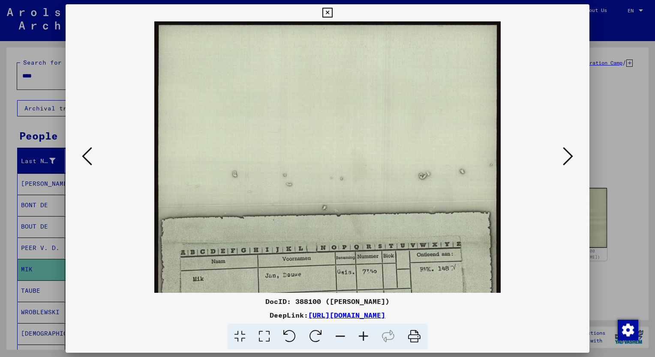
click at [365, 337] on icon at bounding box center [363, 337] width 23 height 26
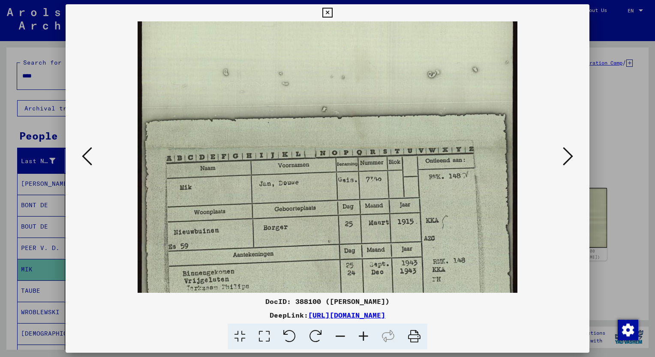
scroll to position [116, 0]
drag, startPoint x: 441, startPoint y: 229, endPoint x: 434, endPoint y: 129, distance: 99.7
click at [434, 129] on img at bounding box center [328, 149] width 380 height 486
click at [13, 165] on div at bounding box center [327, 178] width 655 height 357
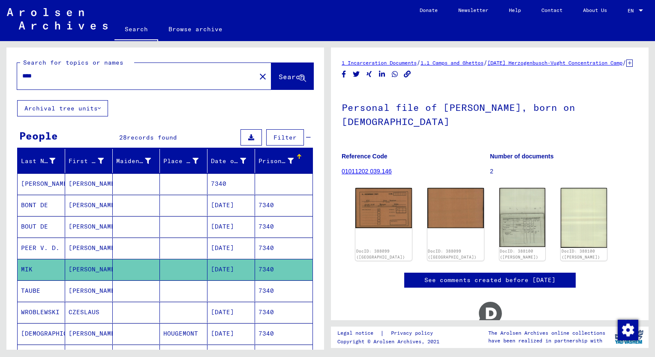
click at [39, 80] on input "****" at bounding box center [136, 76] width 228 height 9
type input "****"
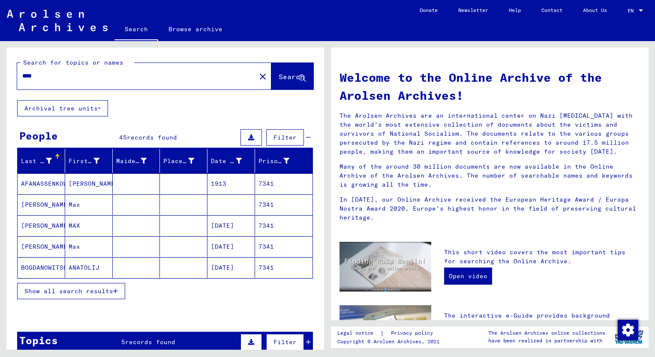
click at [69, 288] on span "Show all search results" at bounding box center [68, 292] width 89 height 8
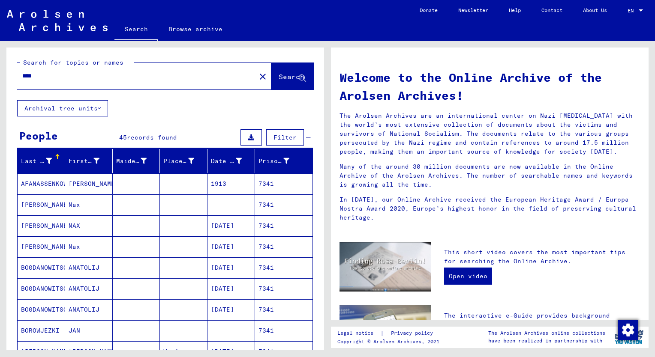
click at [261, 160] on div "Prisoner #" at bounding box center [273, 161] width 31 height 9
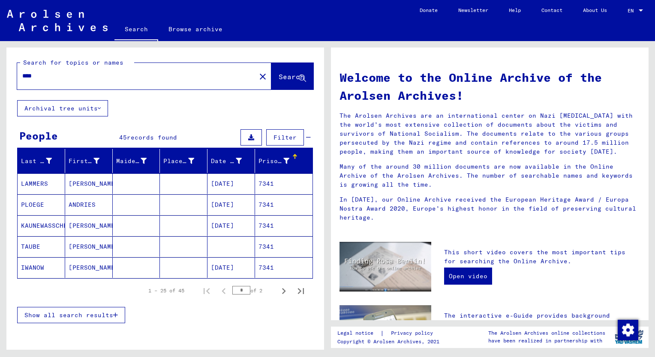
click at [82, 315] on span "Show all search results" at bounding box center [68, 316] width 89 height 8
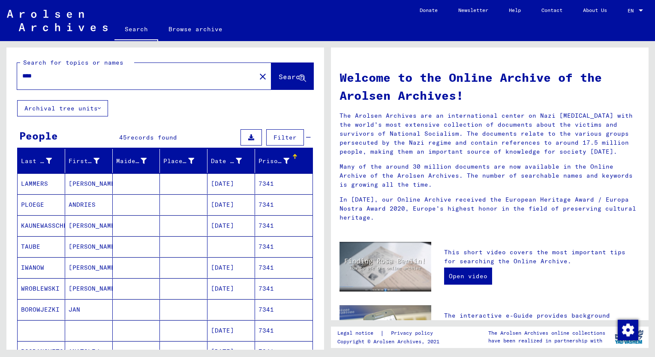
click at [84, 227] on mat-cell "[PERSON_NAME]" at bounding box center [89, 226] width 48 height 21
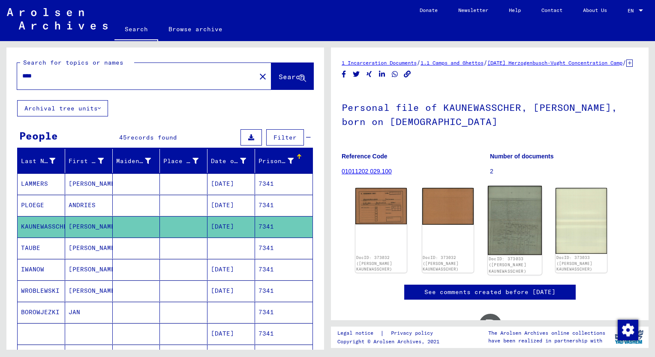
click at [508, 239] on img at bounding box center [515, 220] width 54 height 69
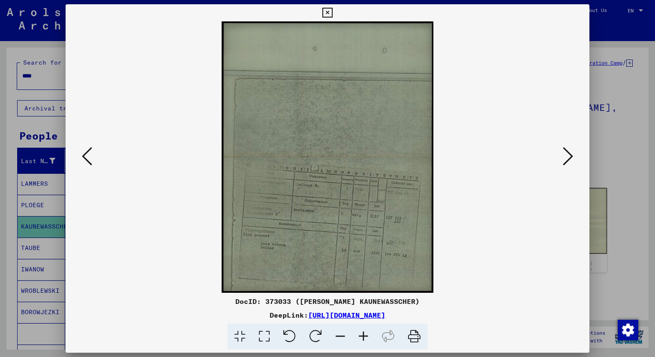
click at [363, 335] on icon at bounding box center [363, 337] width 23 height 26
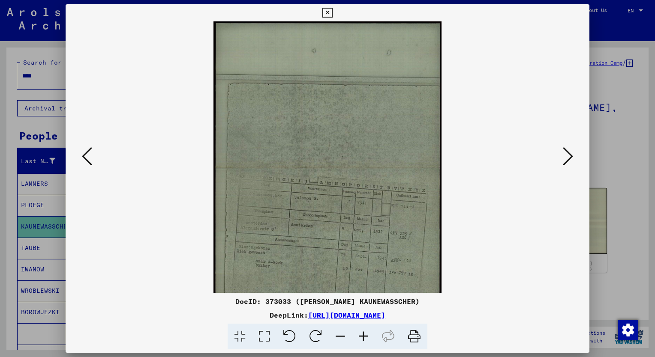
click at [363, 335] on icon at bounding box center [363, 337] width 23 height 26
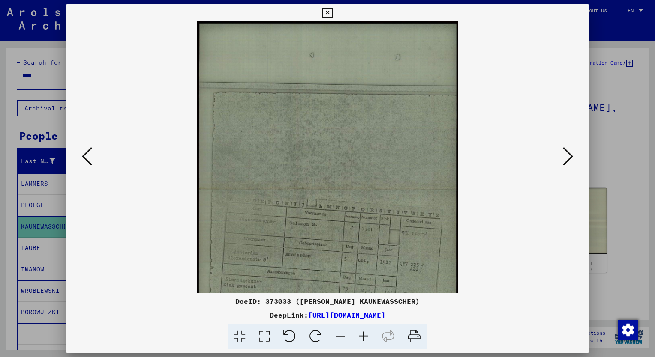
click at [363, 335] on icon at bounding box center [363, 337] width 23 height 26
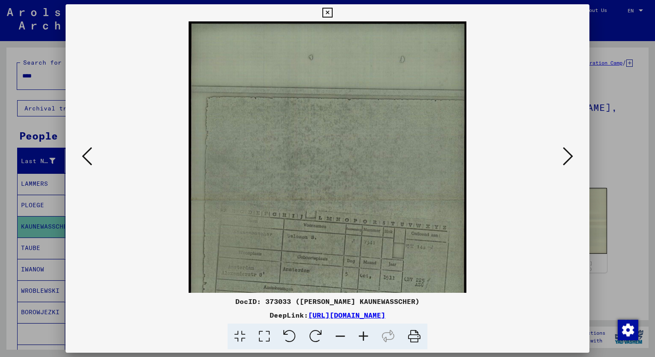
click at [363, 335] on icon at bounding box center [363, 337] width 23 height 26
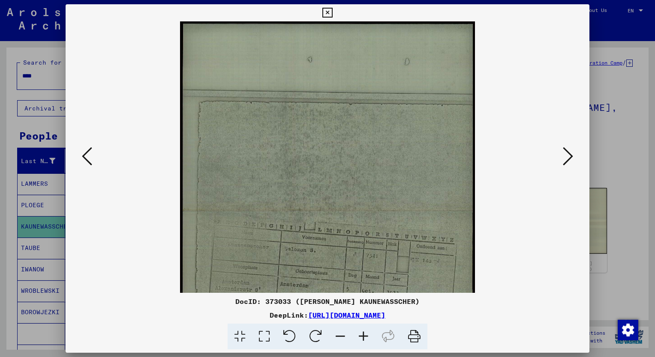
click at [363, 335] on icon at bounding box center [363, 337] width 23 height 26
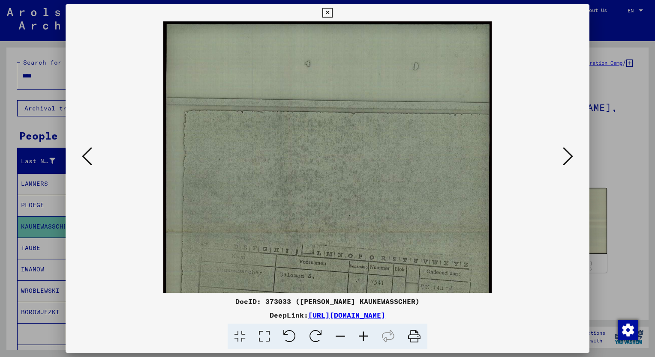
click at [363, 335] on icon at bounding box center [363, 337] width 23 height 26
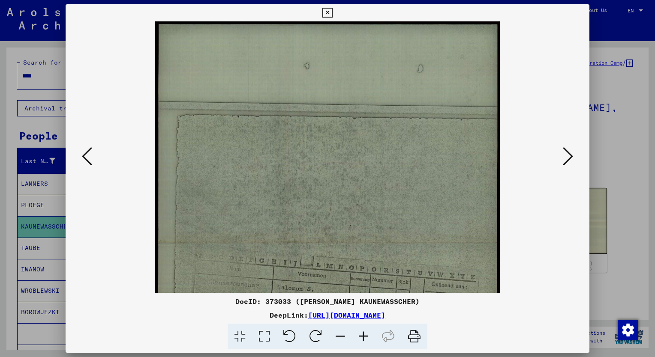
click at [363, 335] on icon at bounding box center [363, 337] width 23 height 26
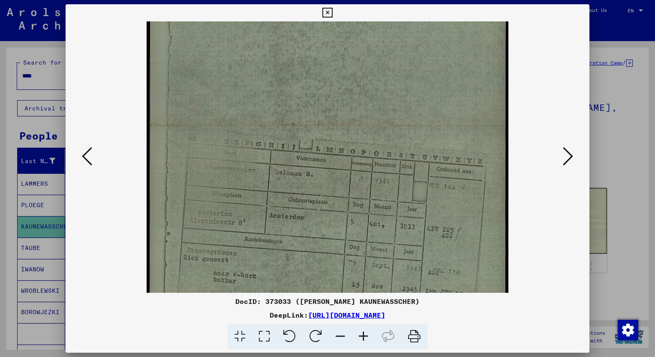
scroll to position [141, 0]
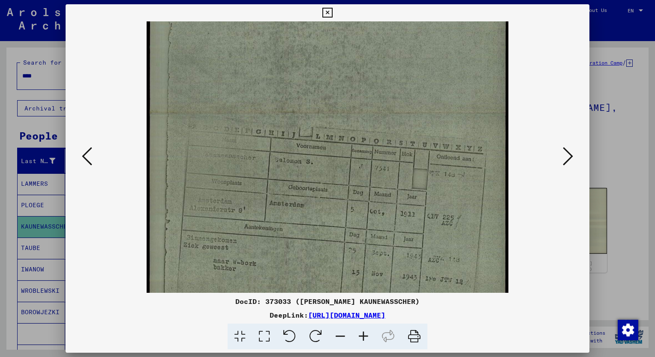
drag, startPoint x: 413, startPoint y: 213, endPoint x: 399, endPoint y: 95, distance: 119.1
click at [399, 95] on img at bounding box center [327, 113] width 361 height 465
click at [325, 12] on icon at bounding box center [327, 13] width 10 height 10
